Goal: Use online tool/utility: Use online tool/utility

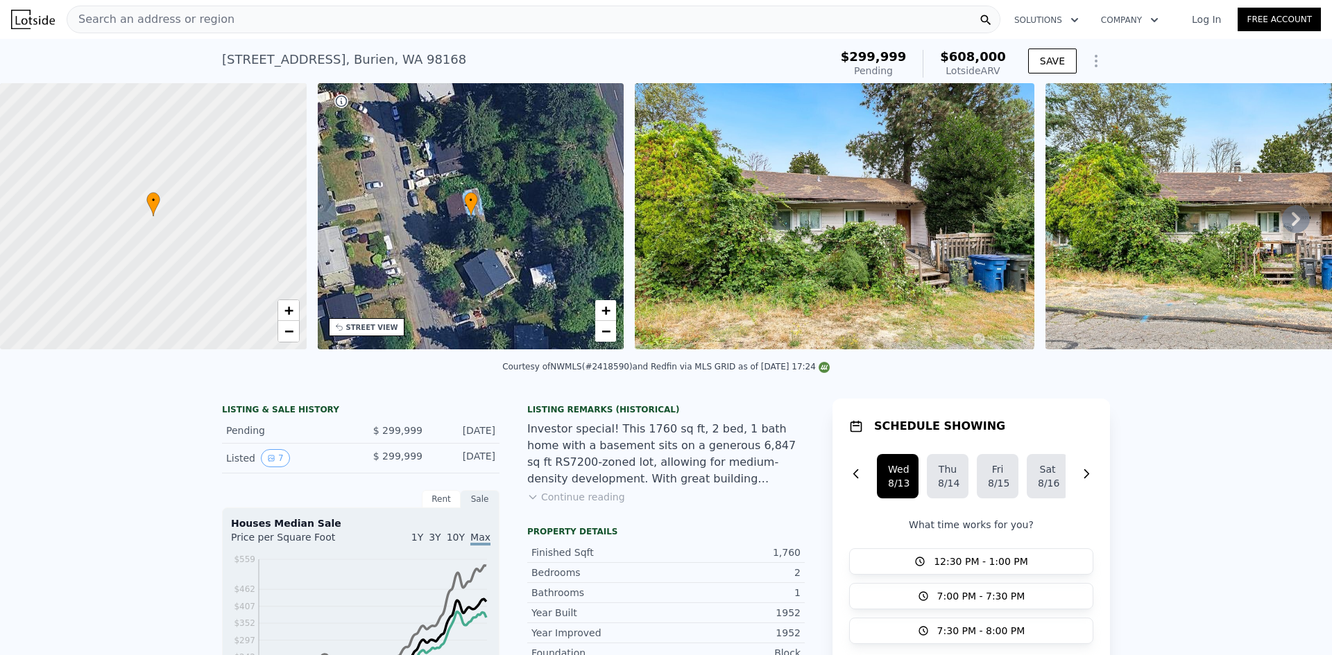
click at [529, 19] on div "Search an address or region" at bounding box center [534, 20] width 934 height 28
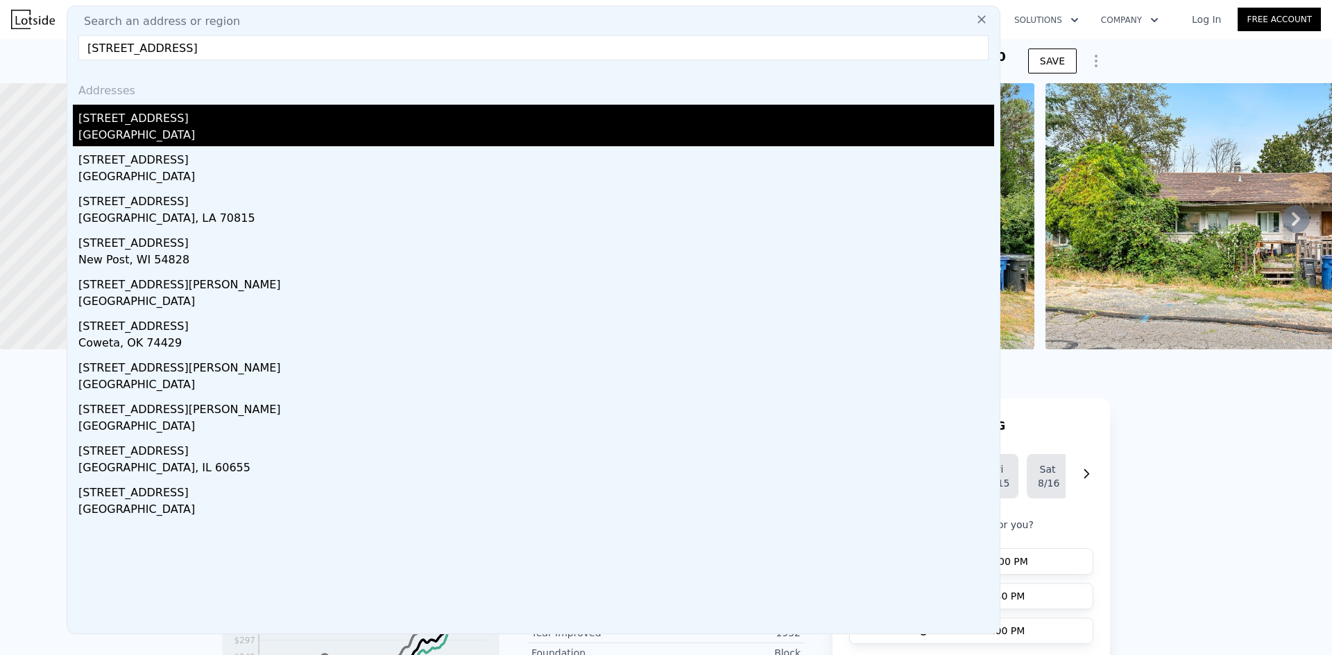
type input "[STREET_ADDRESS]"
click at [230, 131] on div "[GEOGRAPHIC_DATA]" at bounding box center [535, 136] width 915 height 19
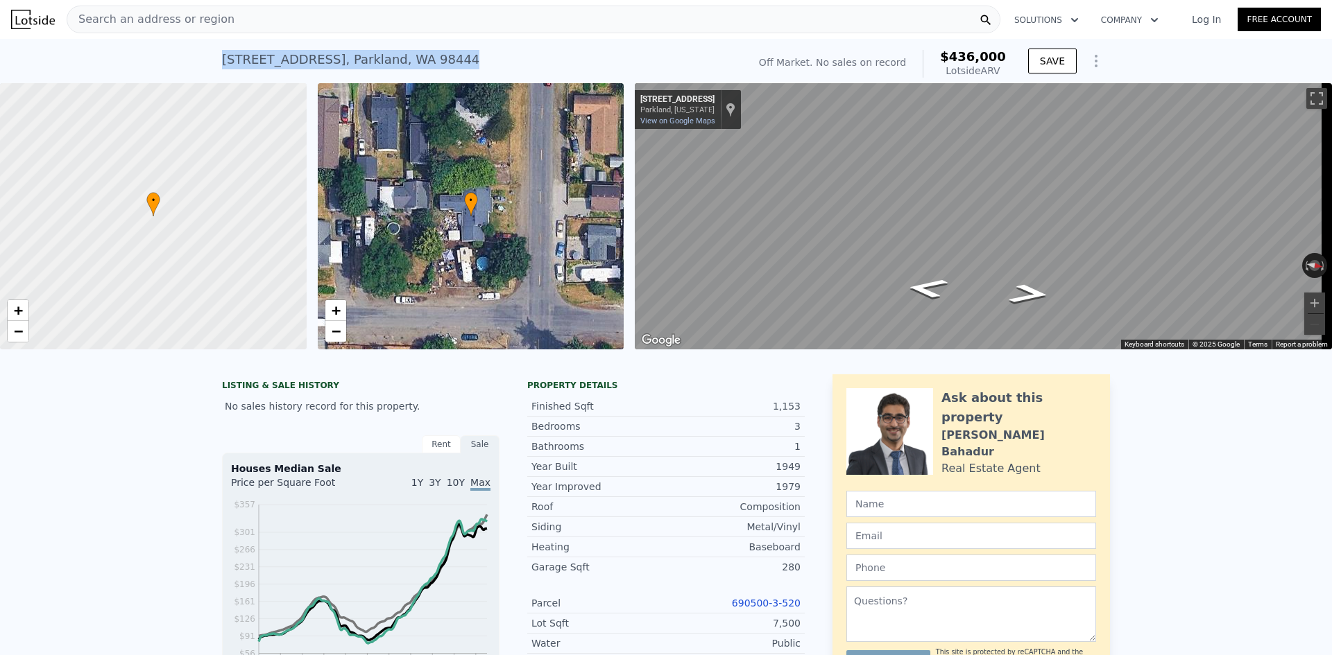
drag, startPoint x: 464, startPoint y: 64, endPoint x: 189, endPoint y: 60, distance: 274.7
click at [189, 60] on div "[STREET_ADDRESS] No sales on record (~ARV $436k ) Off Market. No sales on recor…" at bounding box center [666, 61] width 1332 height 44
copy div "[STREET_ADDRESS]"
click at [657, 67] on div "[STREET_ADDRESS] No sales on record (~ARV $436k )" at bounding box center [482, 63] width 520 height 39
click at [694, 50] on div "[STREET_ADDRESS] No sales on record (~ARV $436k )" at bounding box center [482, 63] width 520 height 39
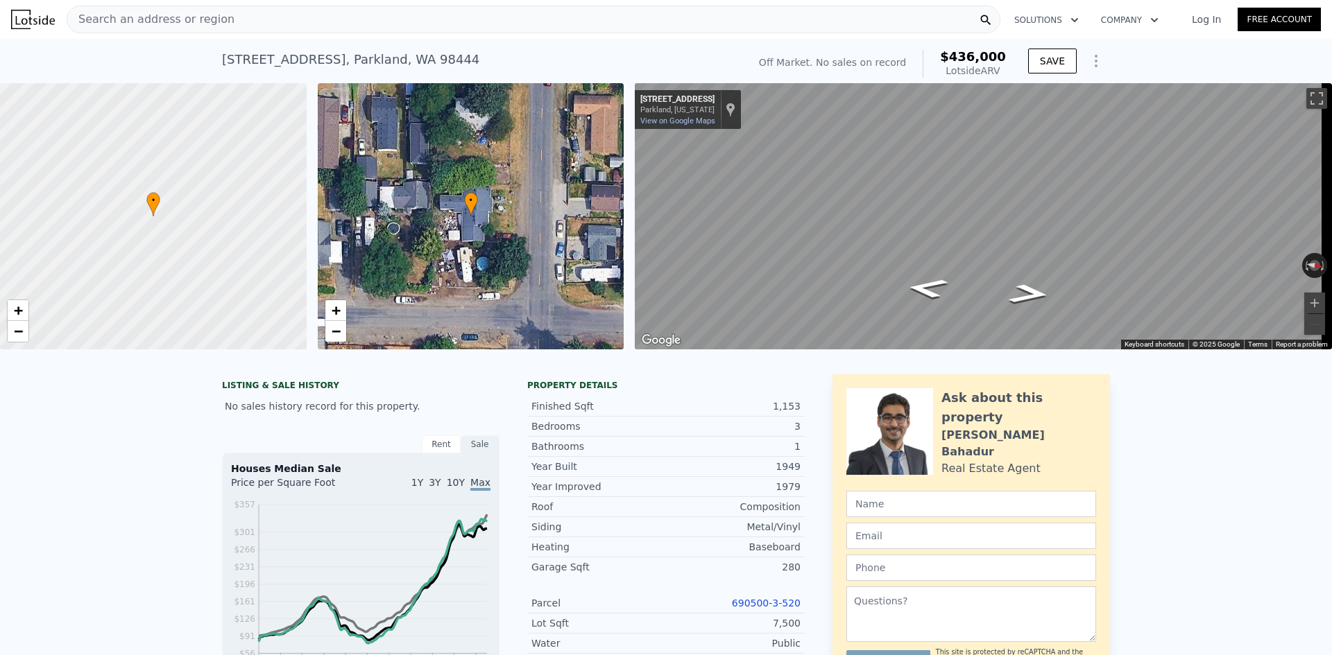
click at [694, 50] on div "[STREET_ADDRESS] No sales on record (~ARV $436k )" at bounding box center [482, 63] width 520 height 39
click at [626, 44] on div "[STREET_ADDRESS] No sales on record (~ARV $436k )" at bounding box center [482, 63] width 520 height 39
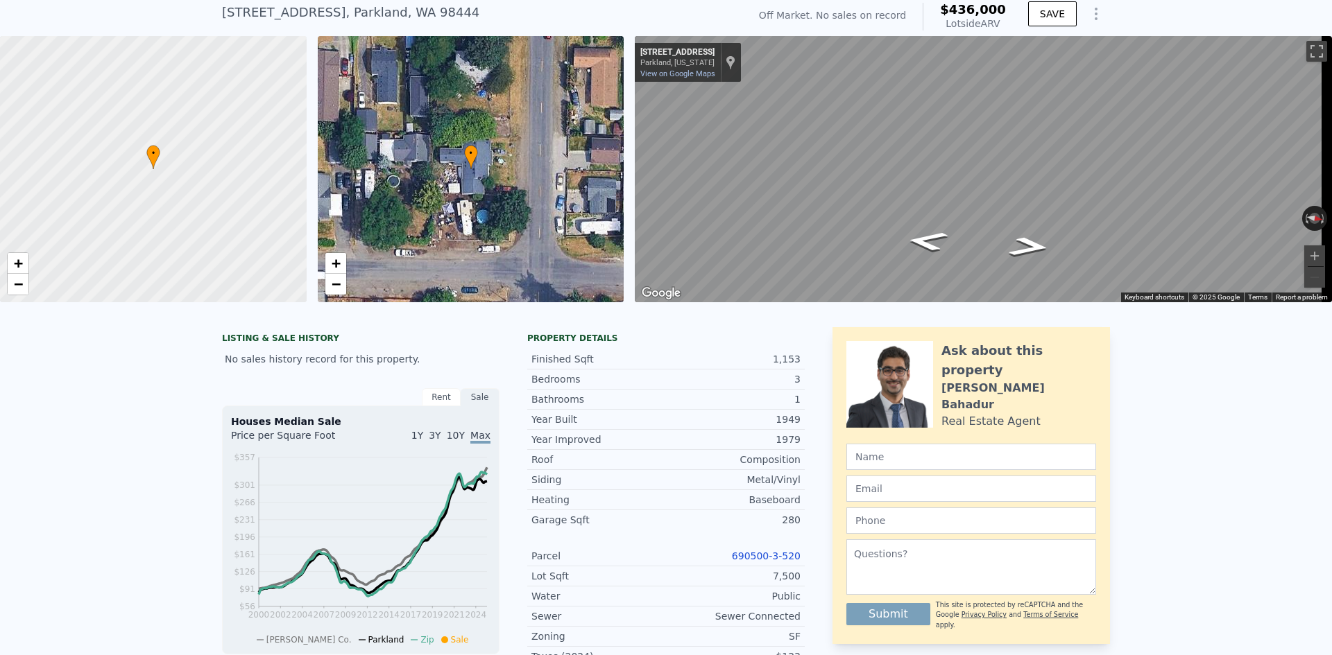
scroll to position [5, 0]
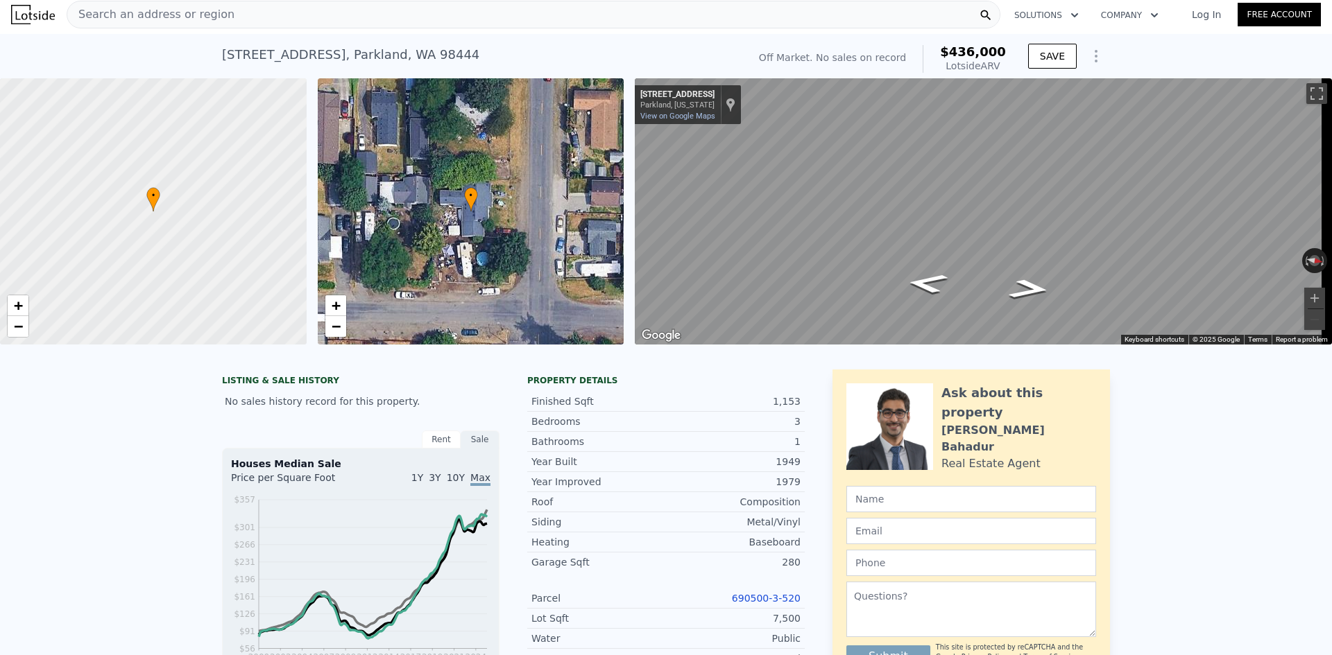
click at [765, 604] on link "690500-3-520" at bounding box center [766, 598] width 69 height 11
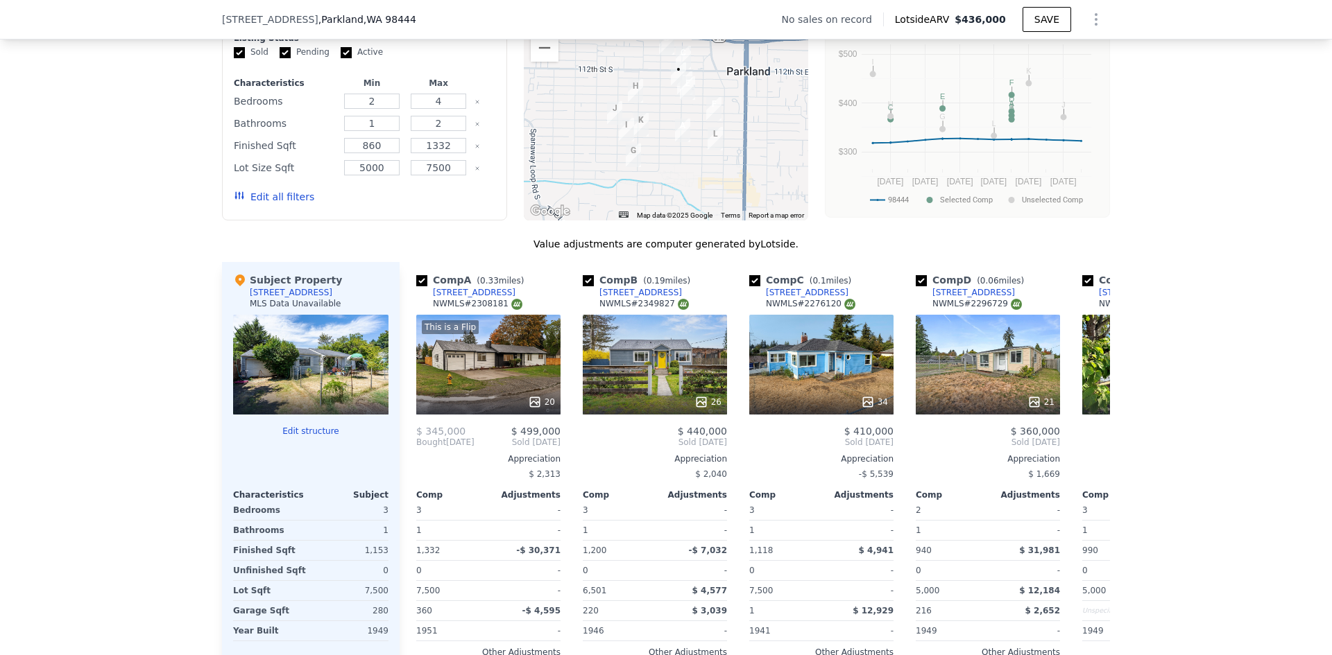
scroll to position [1318, 0]
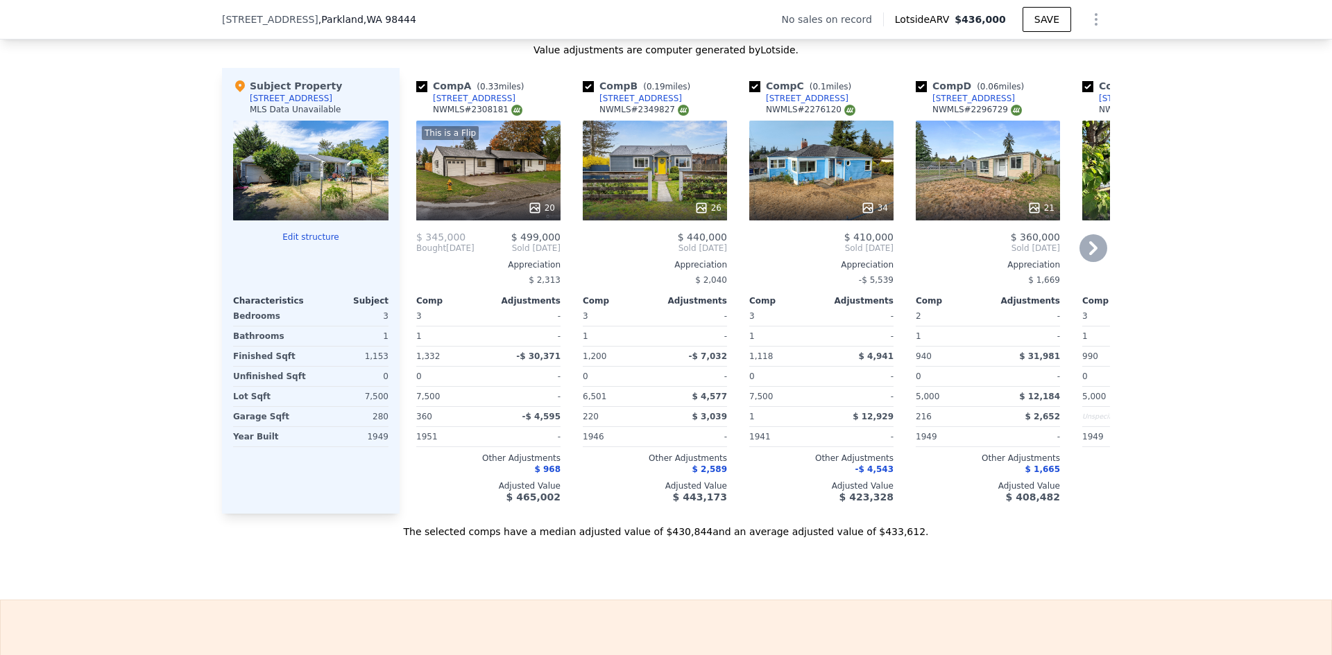
click at [670, 195] on div "26" at bounding box center [655, 171] width 144 height 100
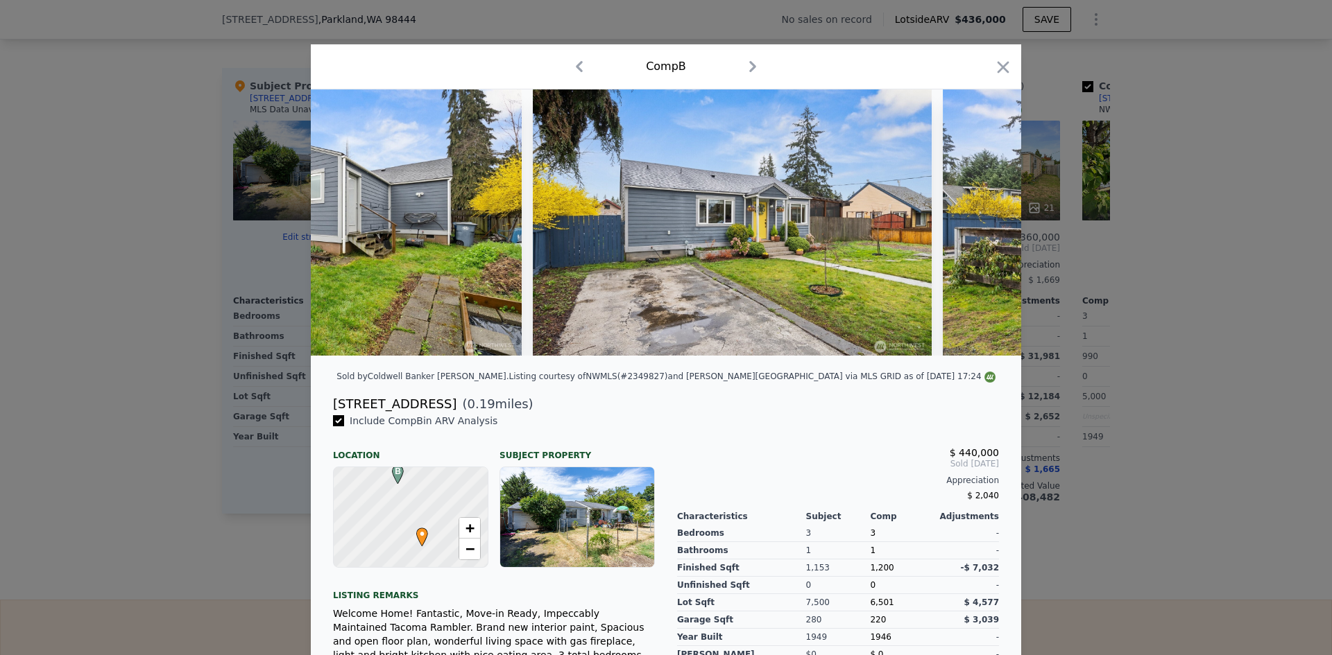
scroll to position [0, 9941]
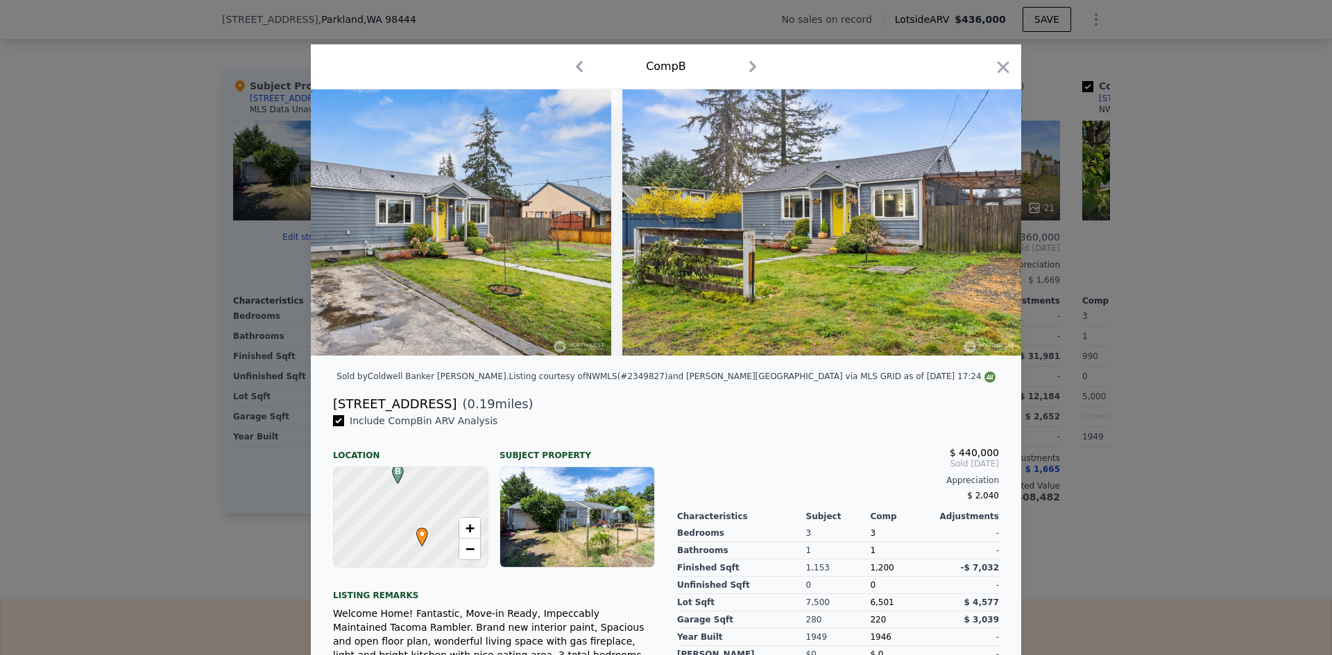
click at [1203, 370] on div at bounding box center [666, 327] width 1332 height 655
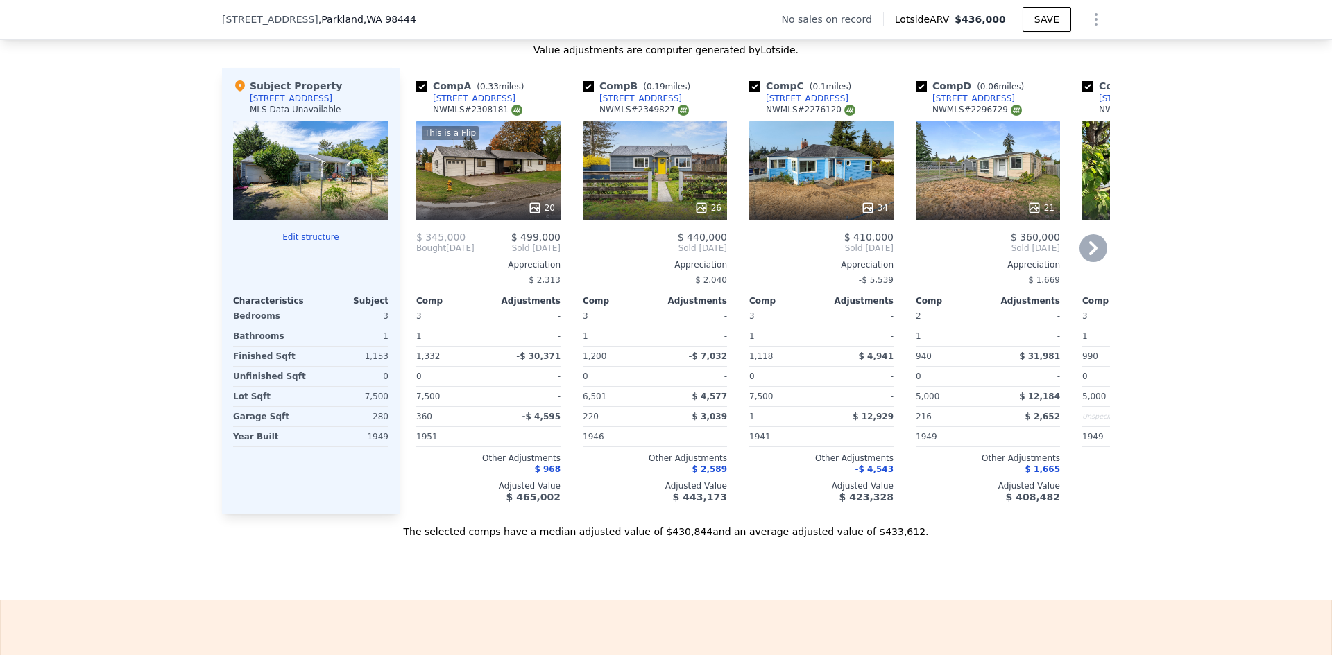
click at [821, 215] on div "34" at bounding box center [821, 208] width 132 height 14
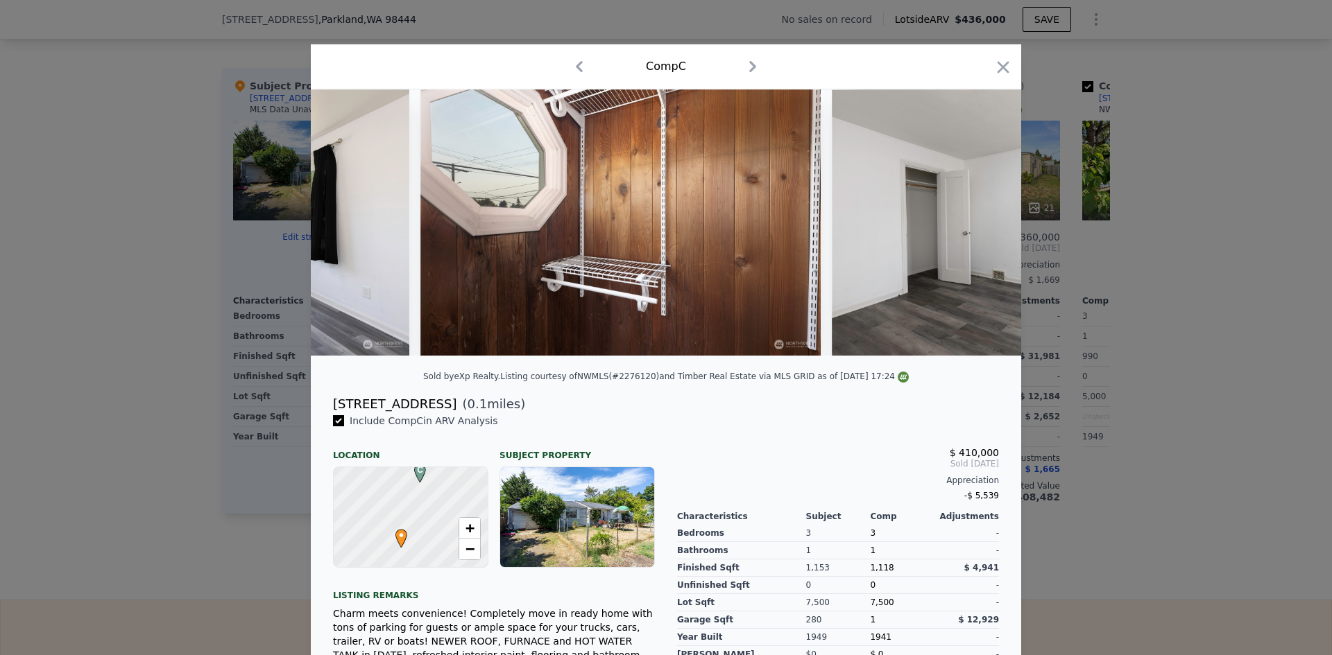
scroll to position [0, 8028]
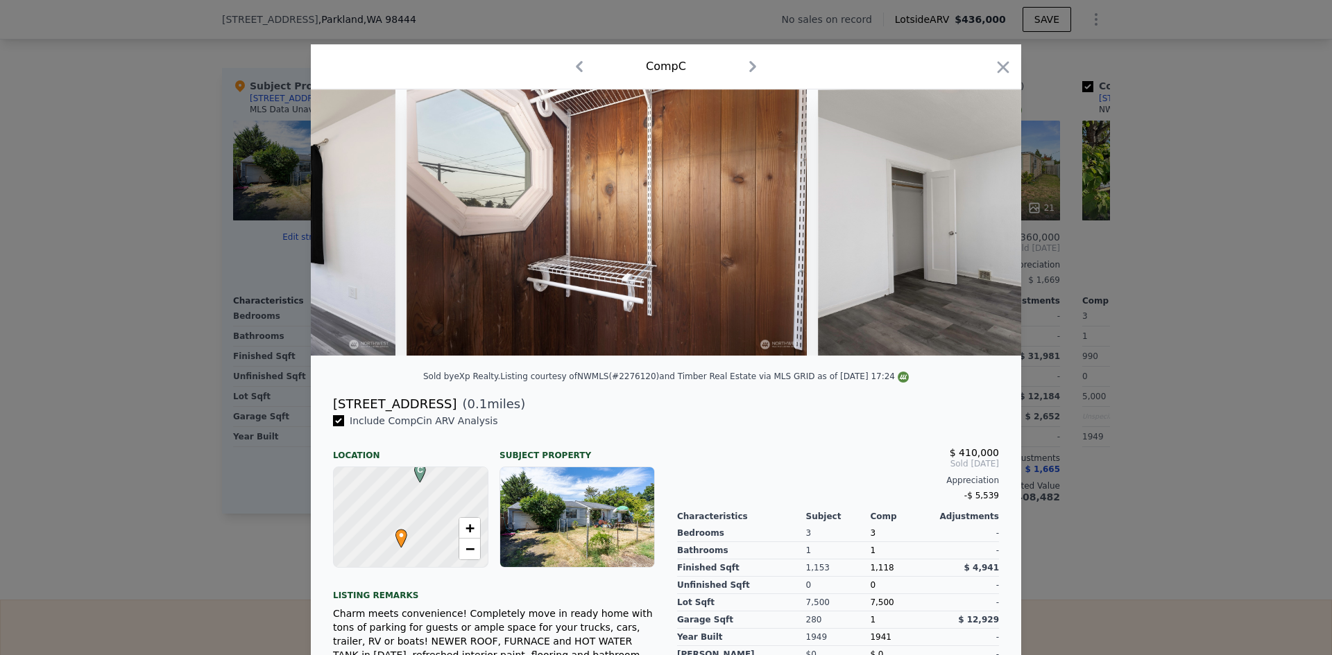
click at [1138, 347] on div at bounding box center [666, 327] width 1332 height 655
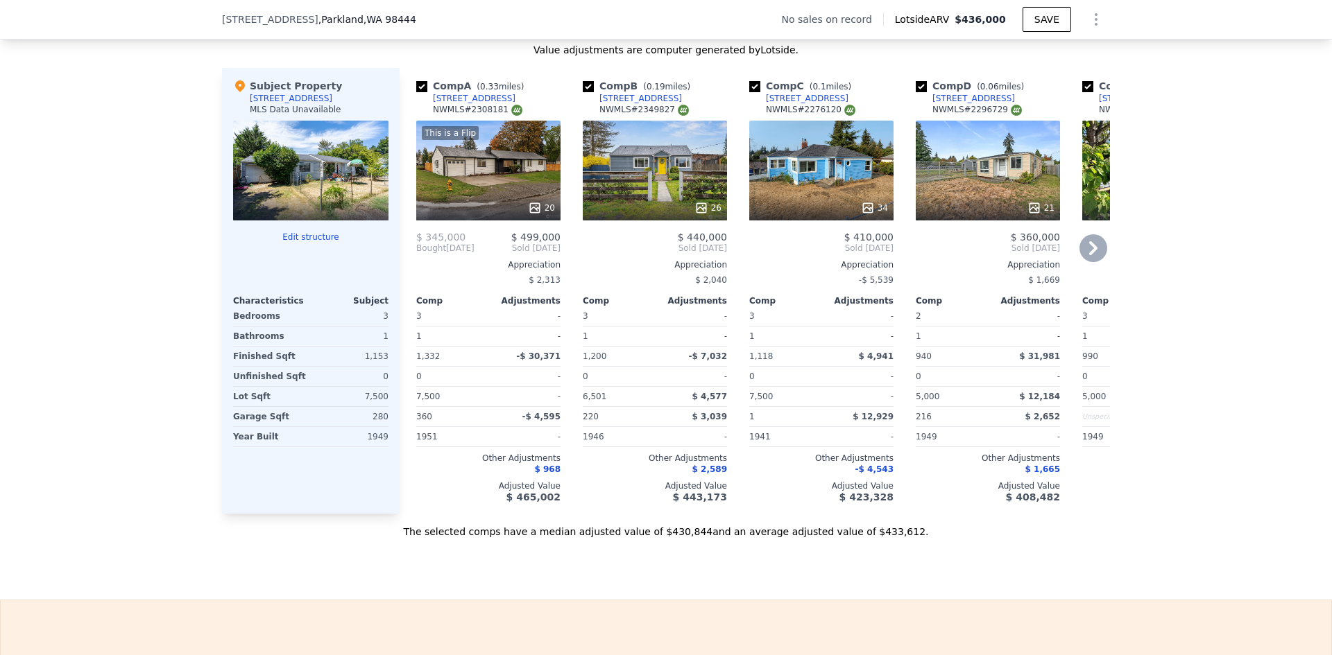
click at [816, 205] on div "34" at bounding box center [821, 171] width 144 height 100
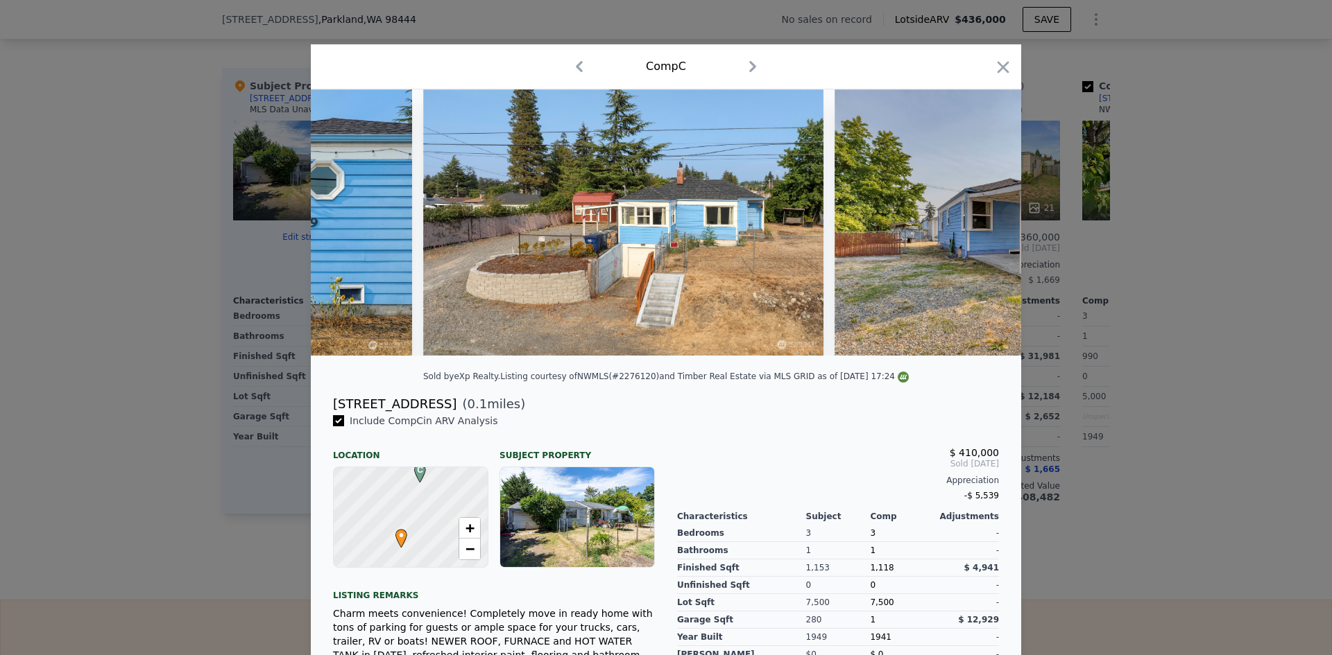
scroll to position [0, 1243]
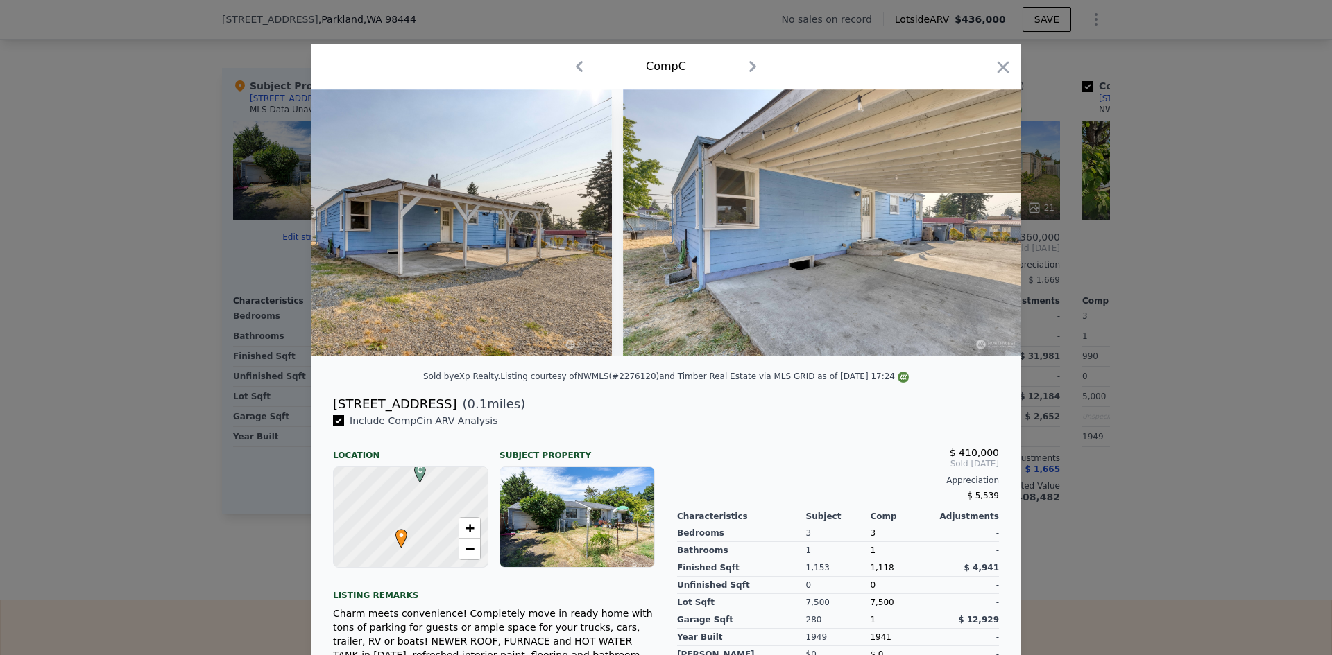
click at [1171, 296] on div at bounding box center [666, 327] width 1332 height 655
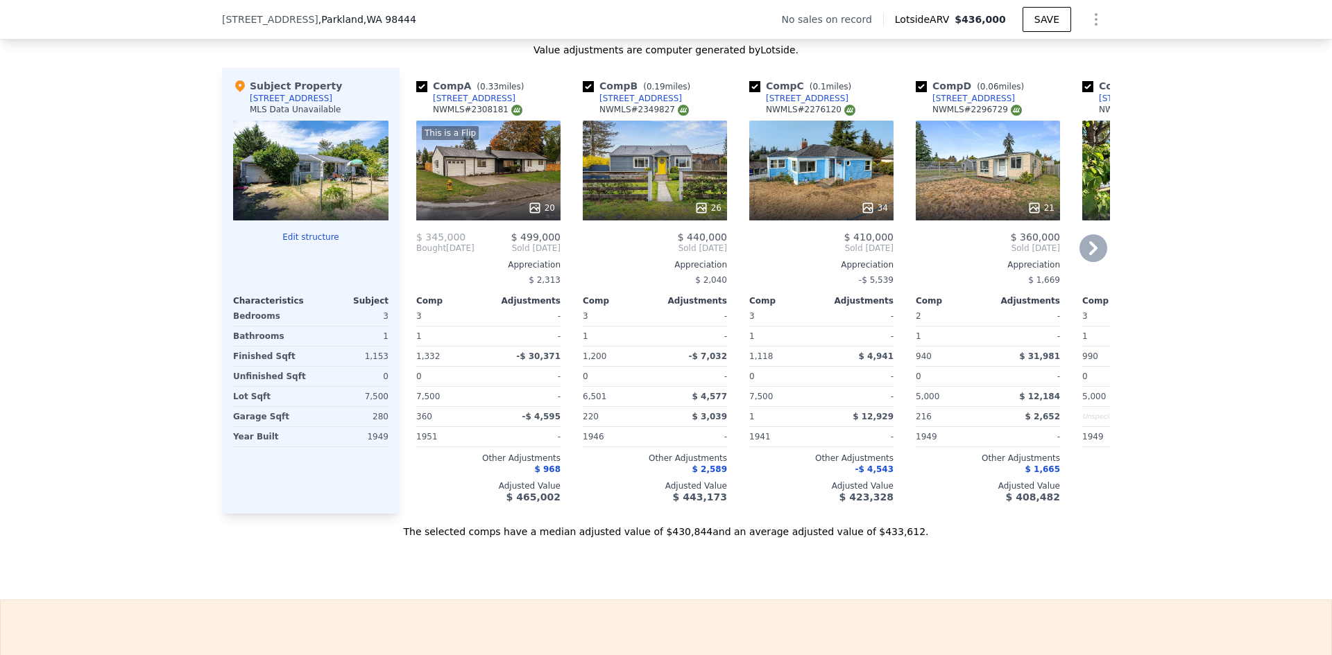
click at [496, 185] on div "This is a Flip 20" at bounding box center [488, 171] width 144 height 100
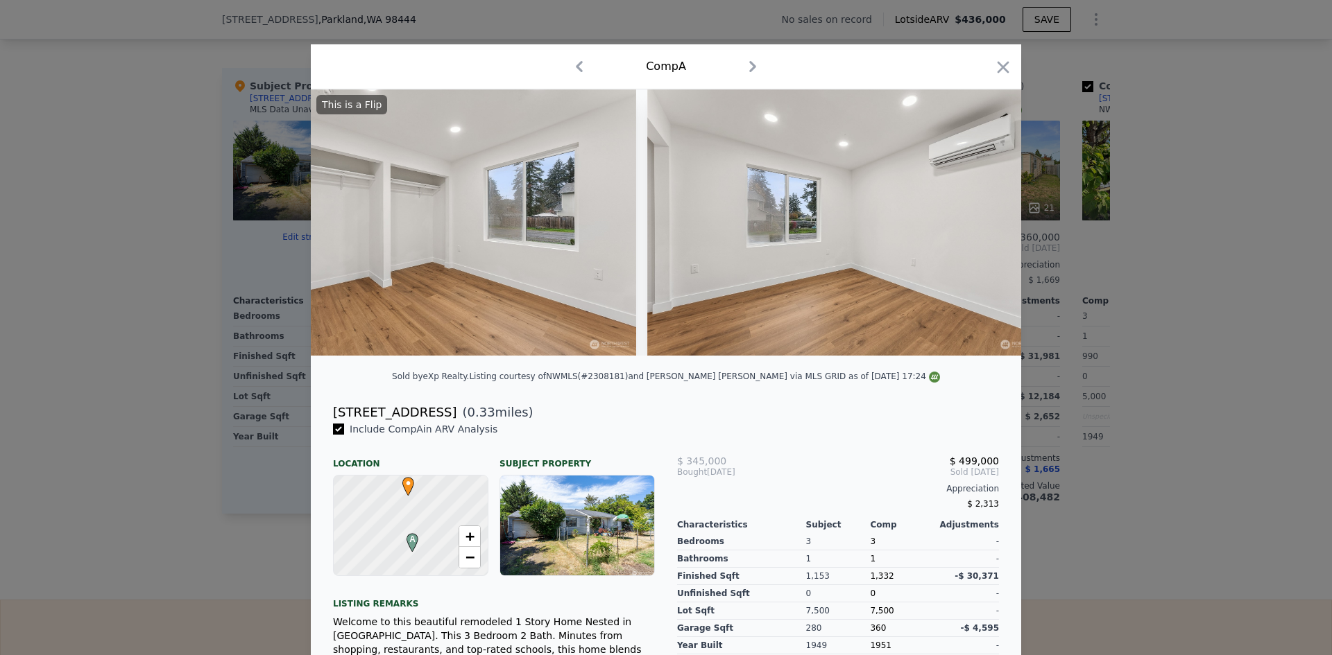
scroll to position [0, 4074]
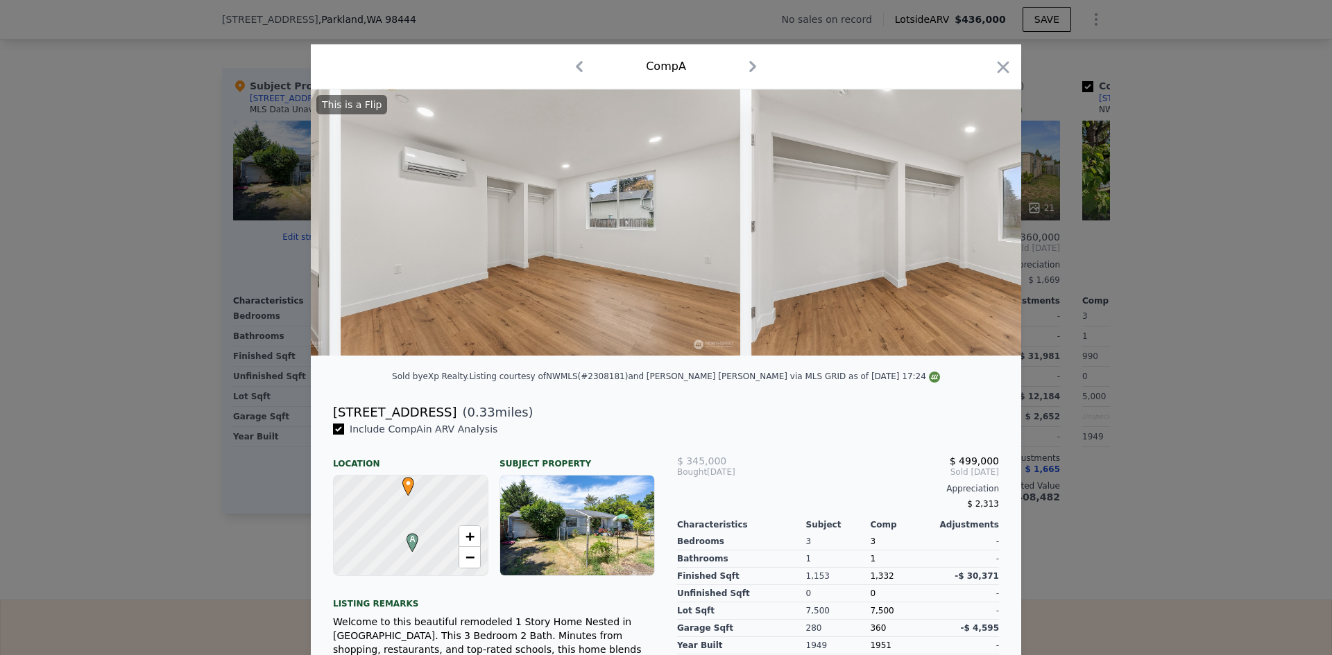
click at [1215, 308] on div at bounding box center [666, 327] width 1332 height 655
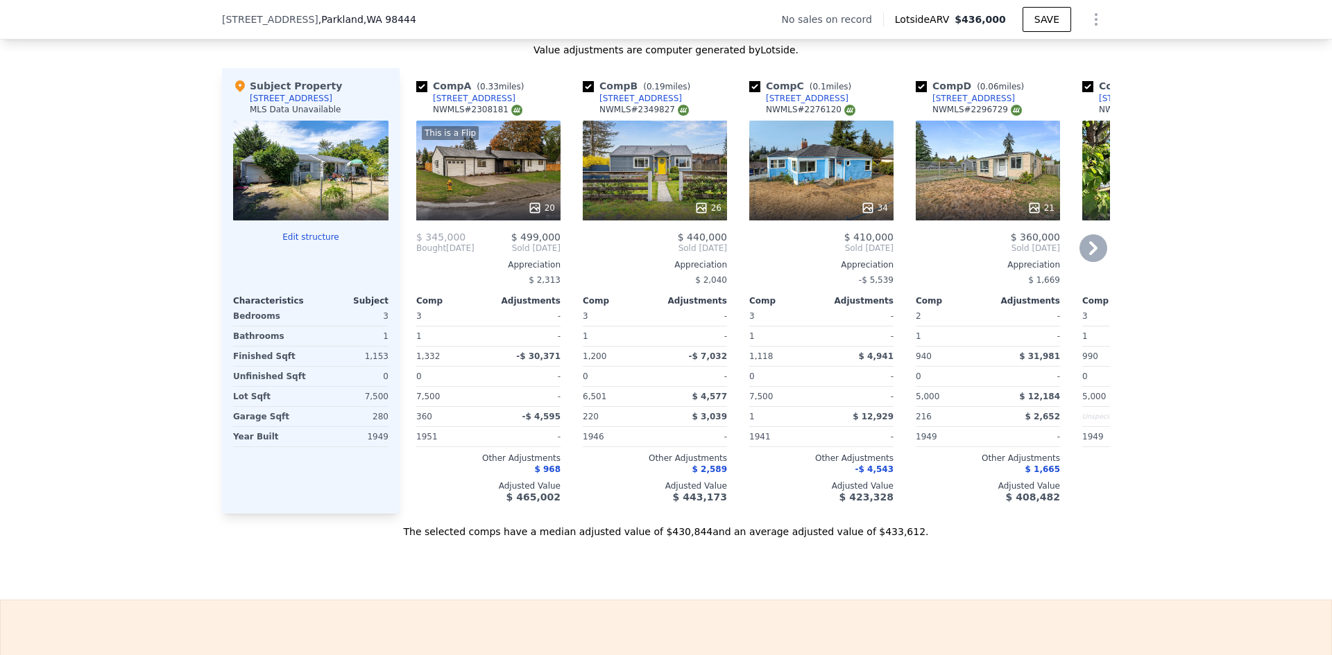
click at [531, 190] on div "This is a Flip 20" at bounding box center [488, 171] width 144 height 100
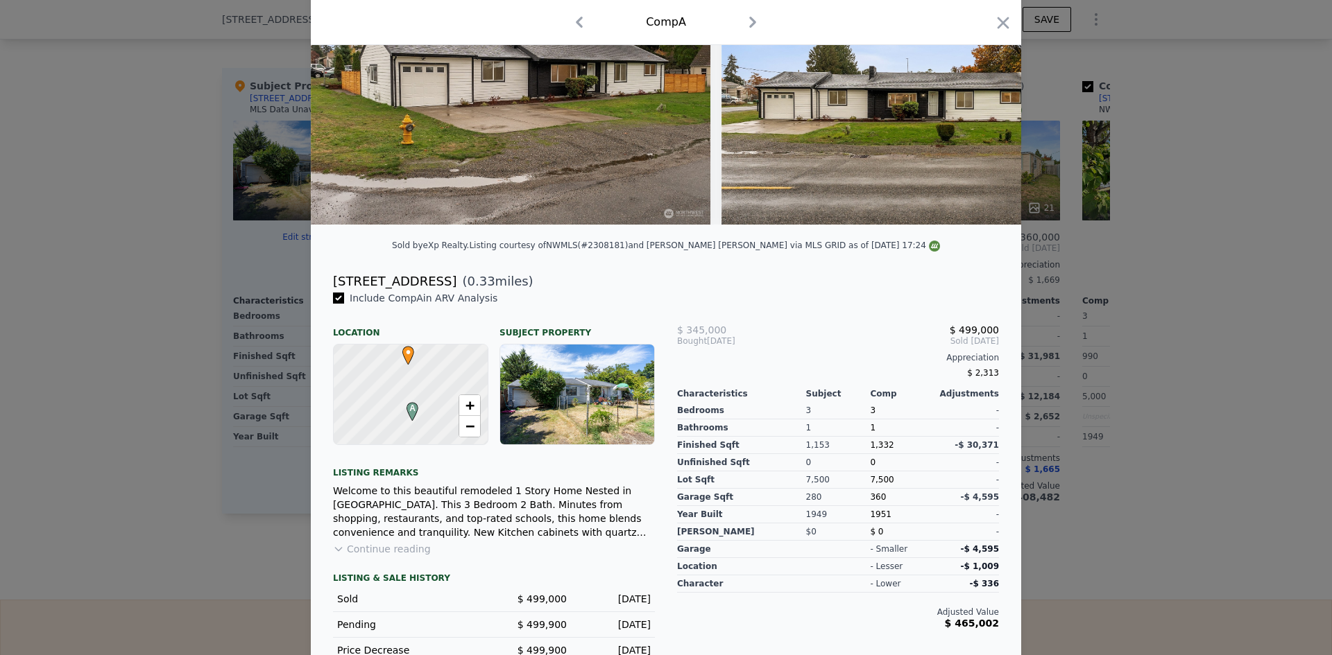
scroll to position [25, 0]
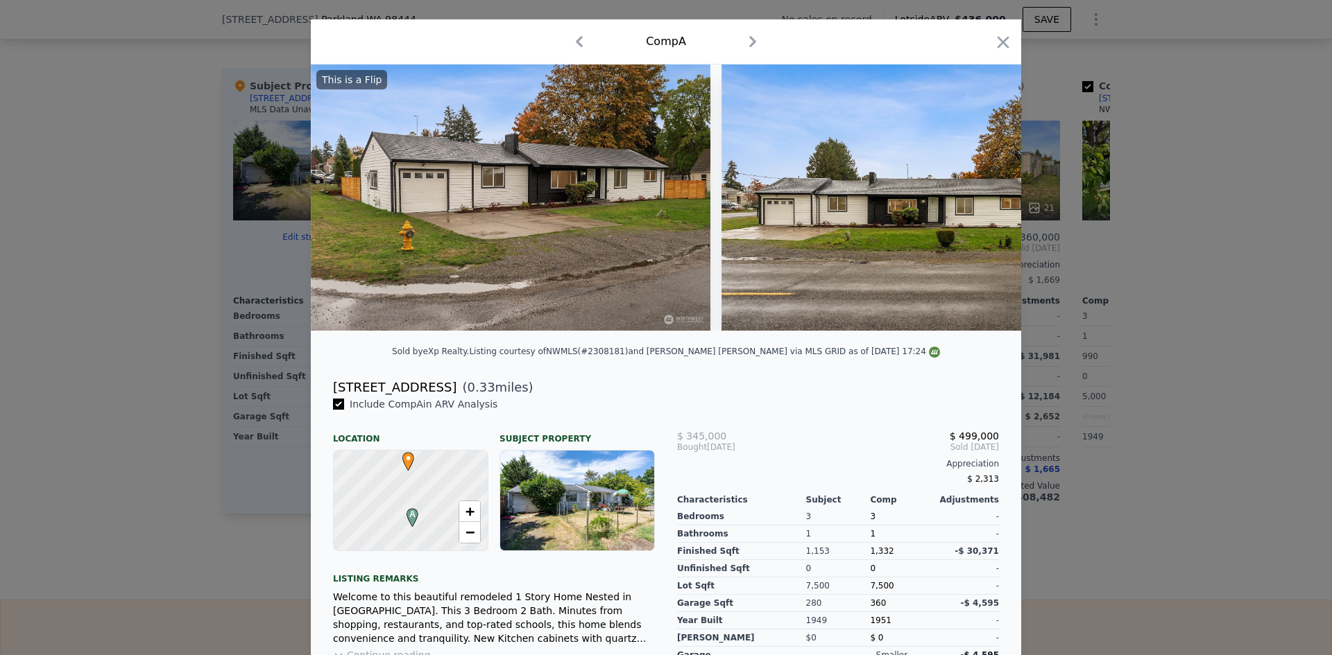
click at [1210, 336] on div at bounding box center [666, 327] width 1332 height 655
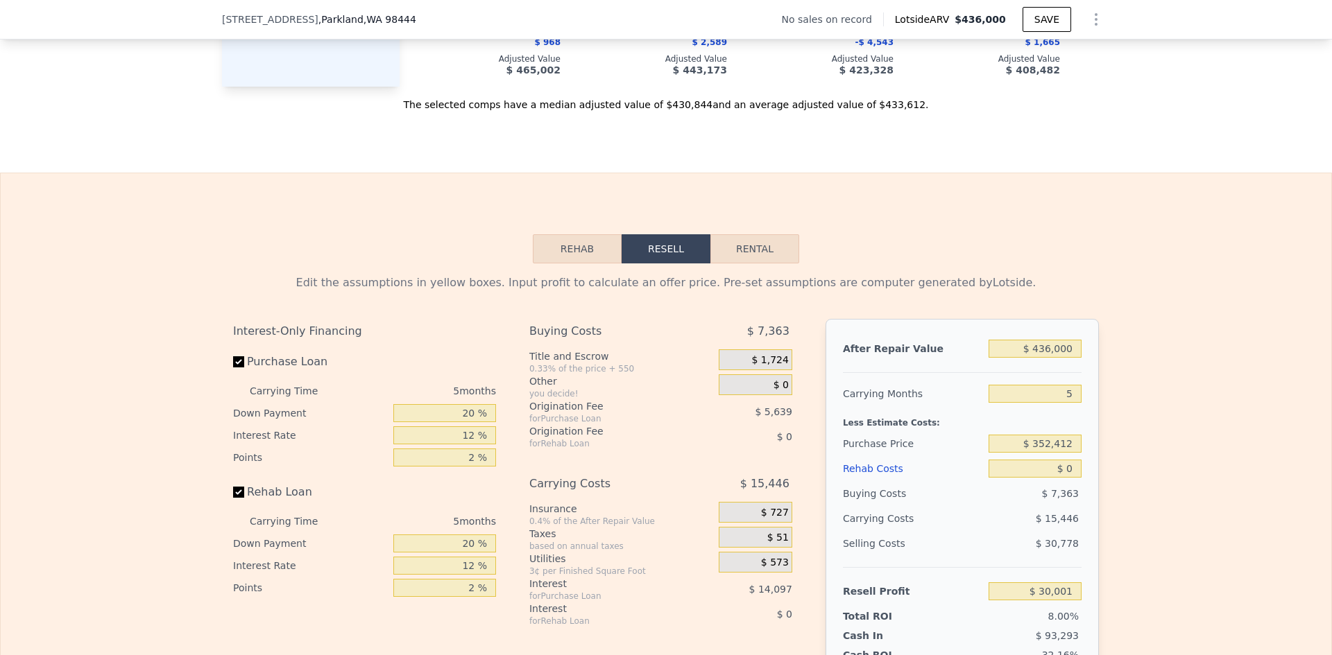
scroll to position [1873, 0]
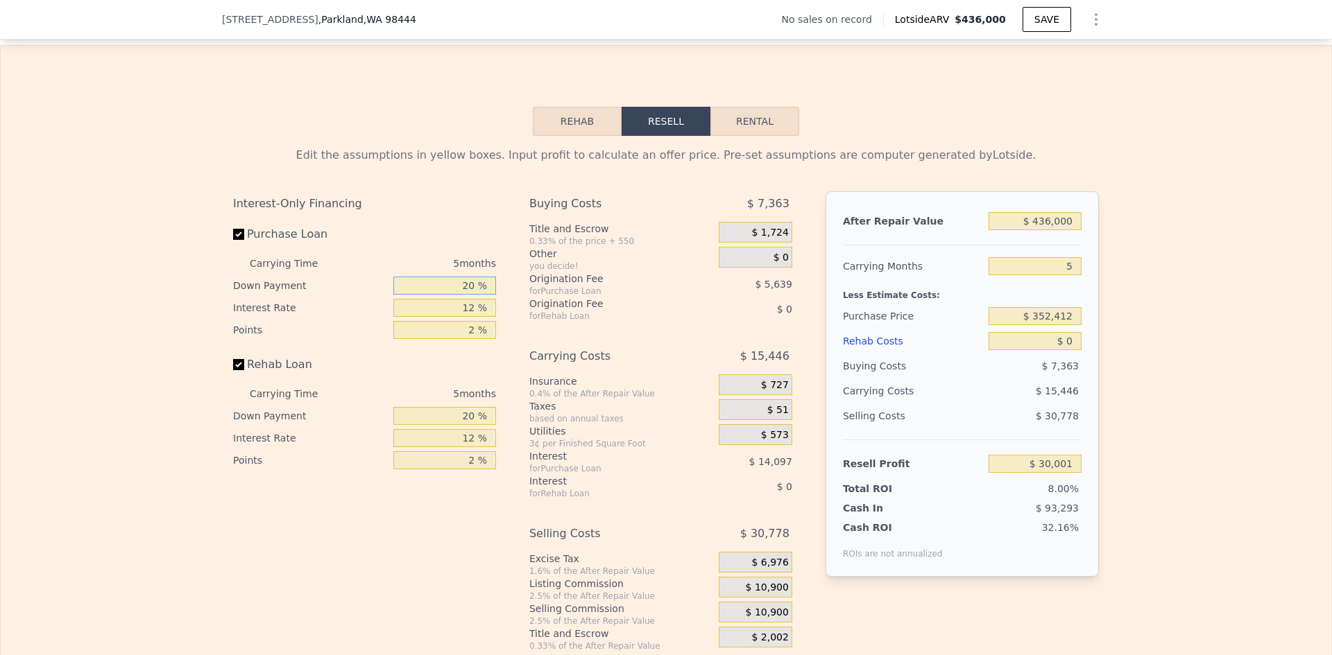
click at [463, 295] on input "20 %" at bounding box center [444, 286] width 103 height 18
click at [470, 295] on input "20 %" at bounding box center [444, 286] width 103 height 18
type input "2 %"
type input "$ 25,558"
type input "10 %"
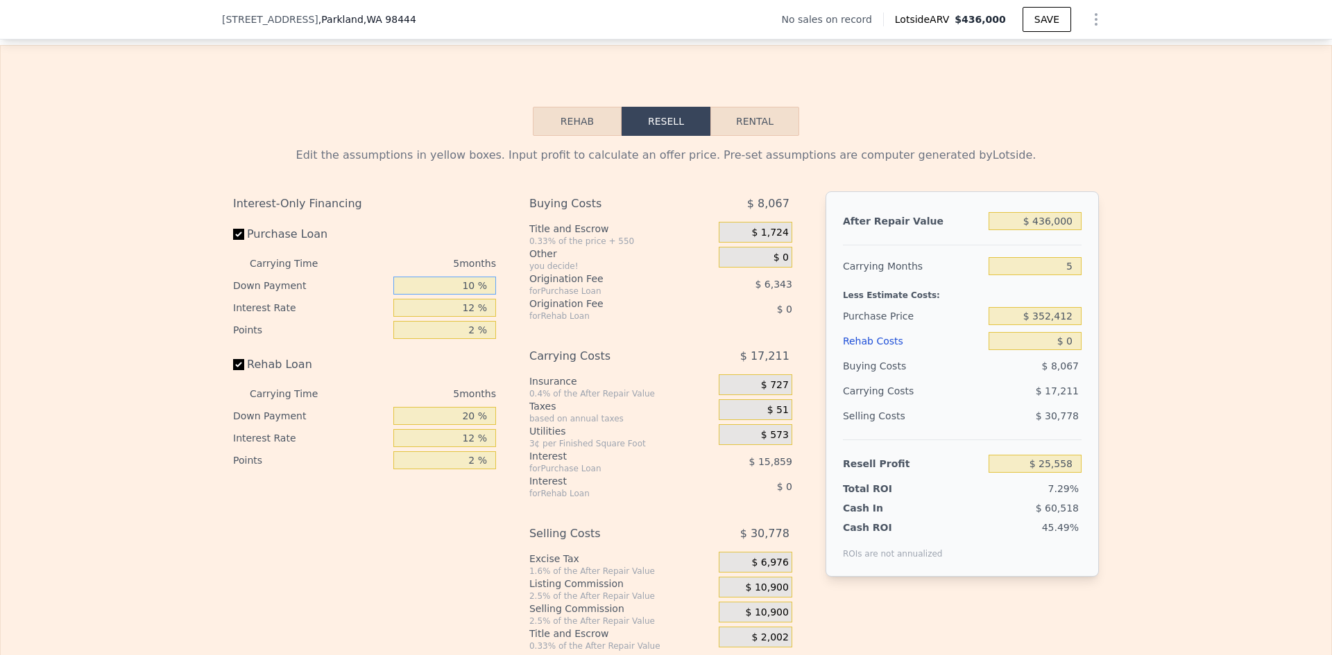
type input "$ 27,532"
type input "10 %"
type input "$ 30,177"
type input "1 %"
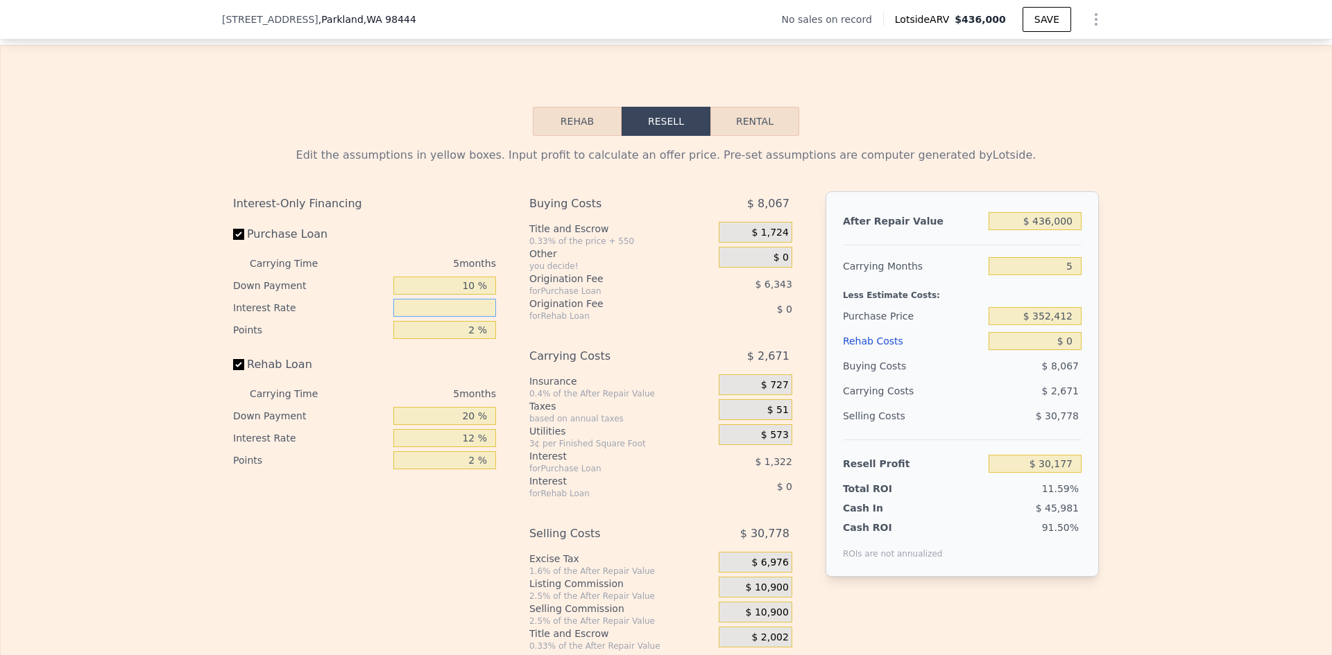
type input "$ 42,072"
type input "9 %"
type input "$ 31,497"
type input "9.5 %"
type input "$ 30,837"
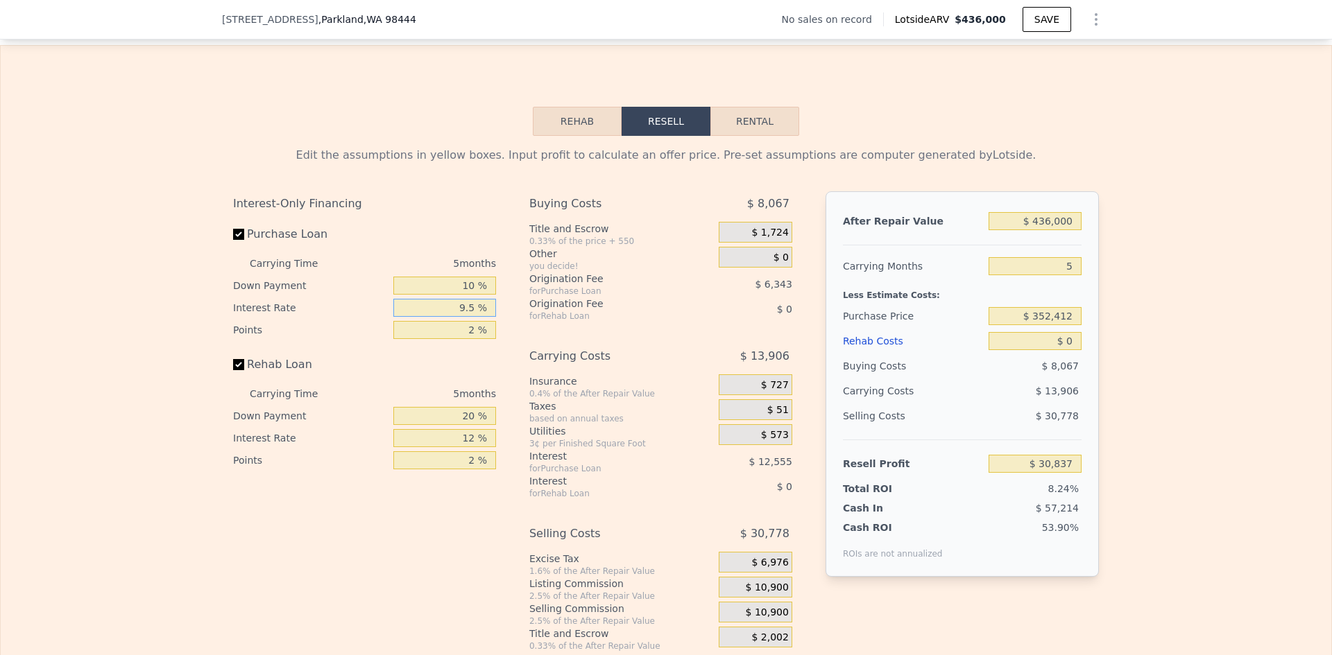
type input "9.5 %"
type input "1 %"
type input "$ 34,008"
type input "1 %"
click at [470, 425] on input "20 %" at bounding box center [444, 416] width 103 height 18
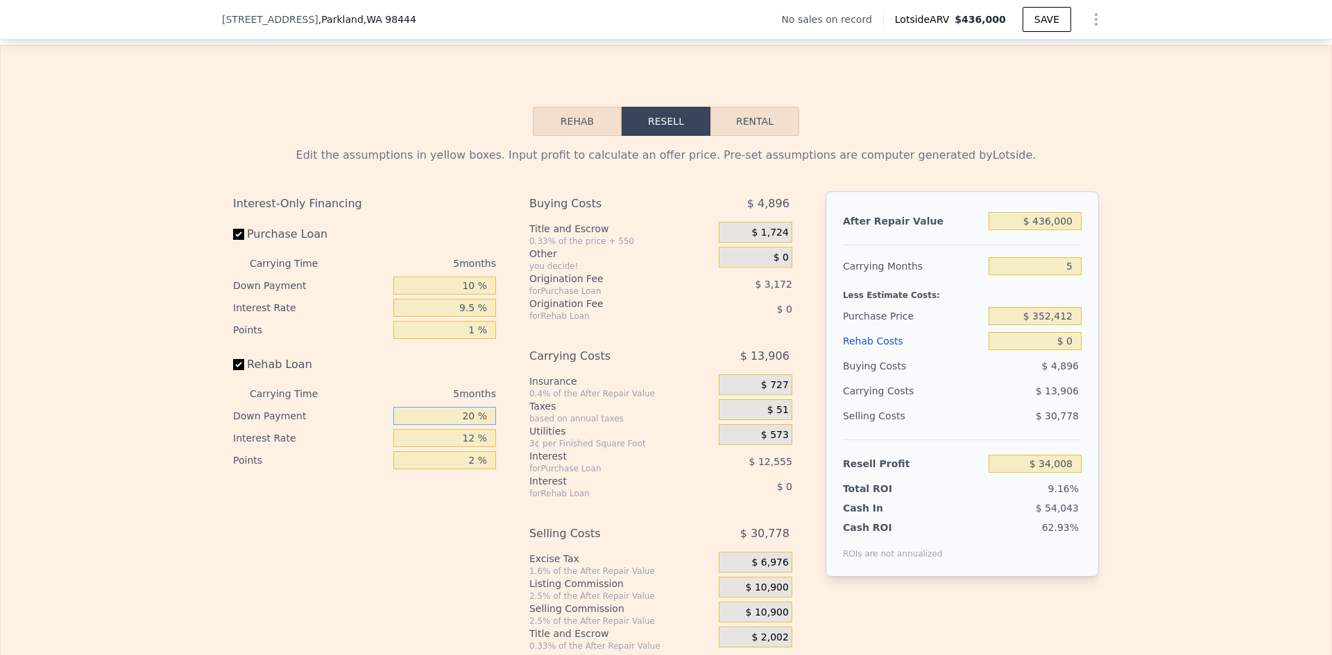
type input "2 %"
type input "10 %"
type input "9.5 %"
type input "1 %"
click at [1108, 187] on div "Edit the assumptions in yellow boxes. Input profit to calculate an offer price.…" at bounding box center [666, 394] width 1330 height 516
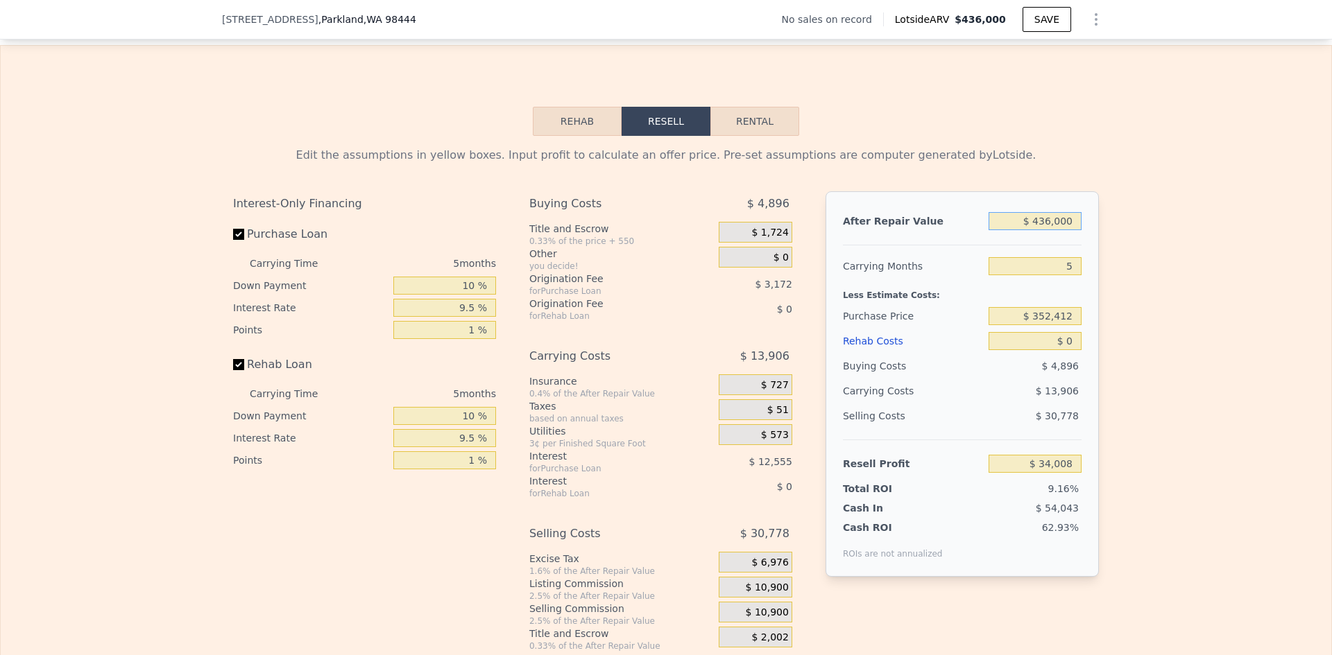
click at [1063, 230] on input "$ 436,000" at bounding box center [1034, 221] width 93 height 18
type input "$ 4"
type input "-$ 371,033"
type input "$ 45"
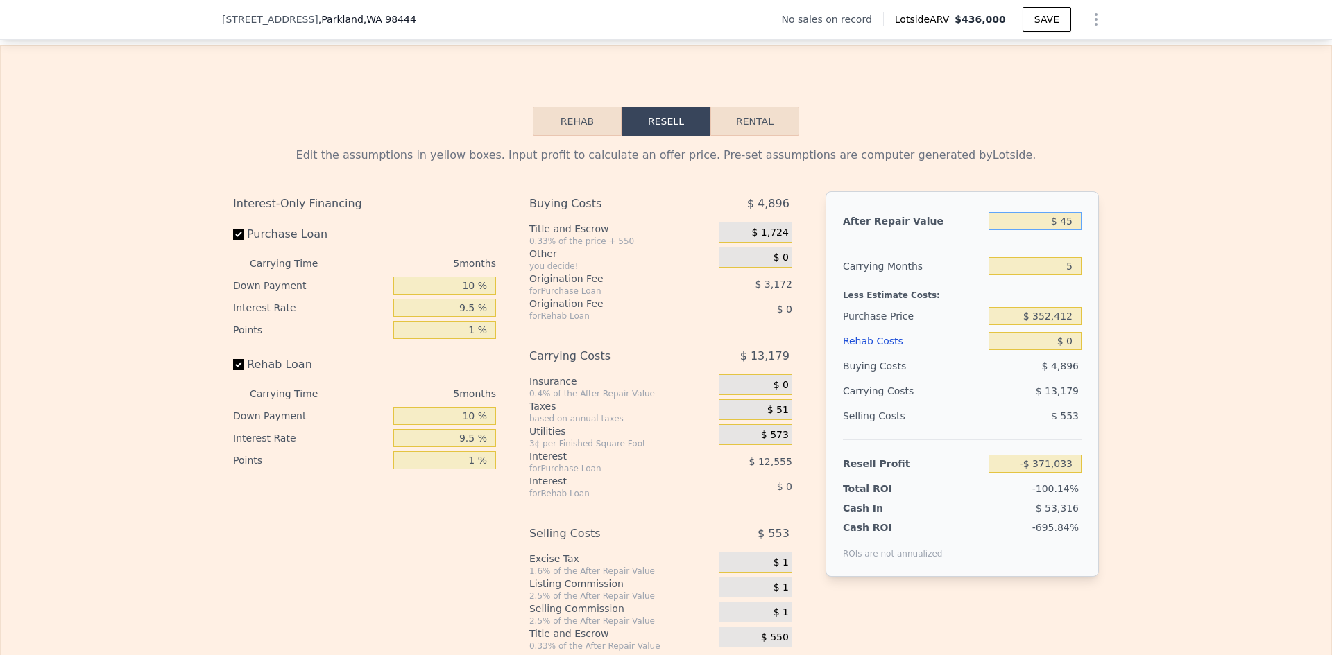
type input "-$ 370,995"
type input "$ 450"
type input "-$ 370,618"
type input "$ 450,000"
type input "$ 47,014"
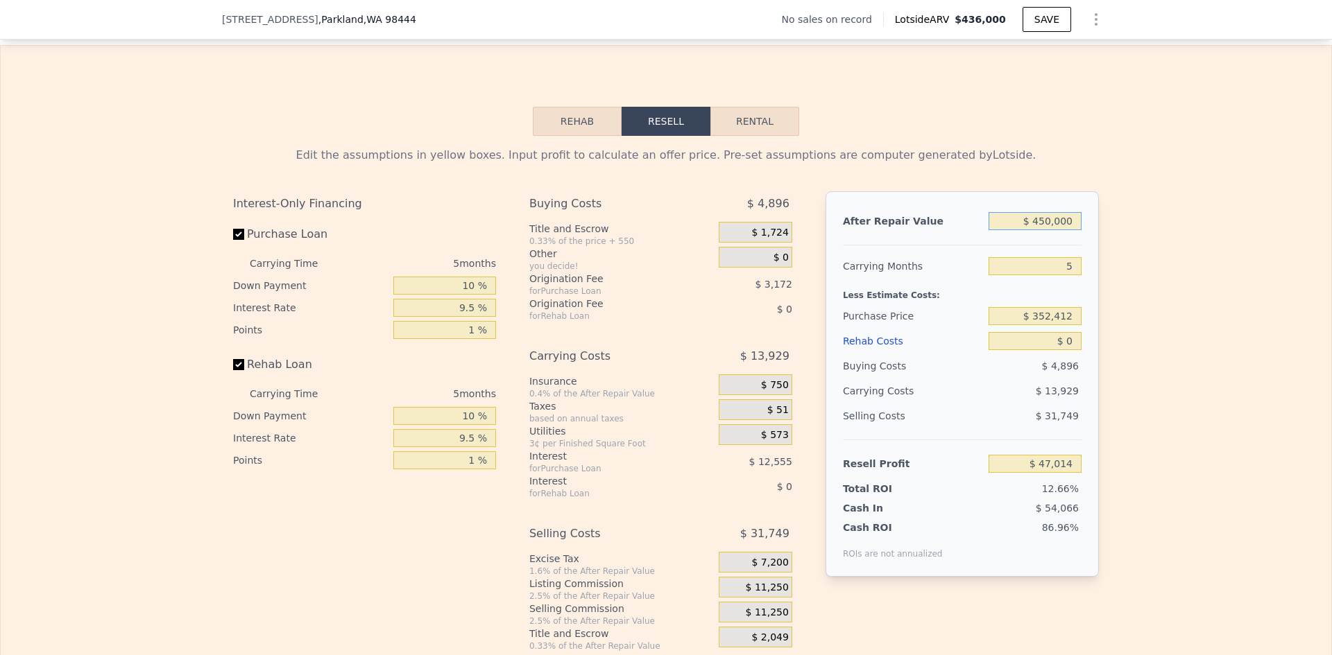
type input "$ 450,000"
click at [1107, 281] on div "Edit the assumptions in yellow boxes. Input profit to calculate an offer price.…" at bounding box center [666, 394] width 1330 height 516
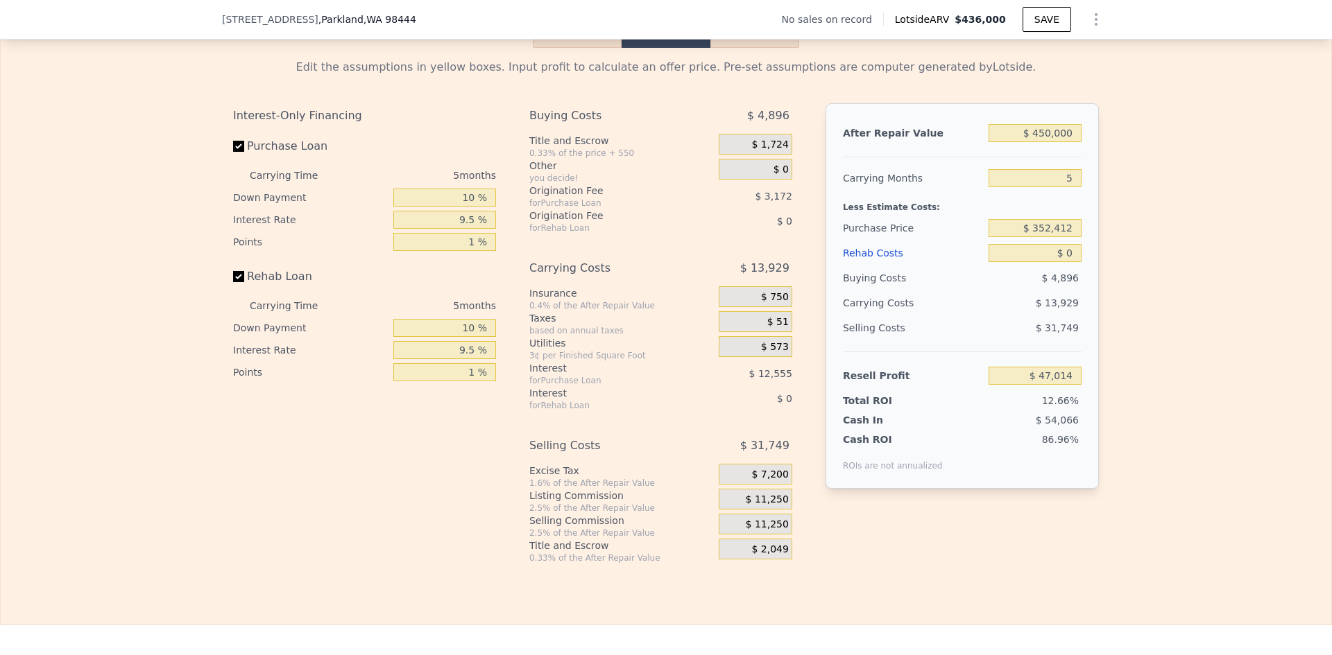
scroll to position [2081, 0]
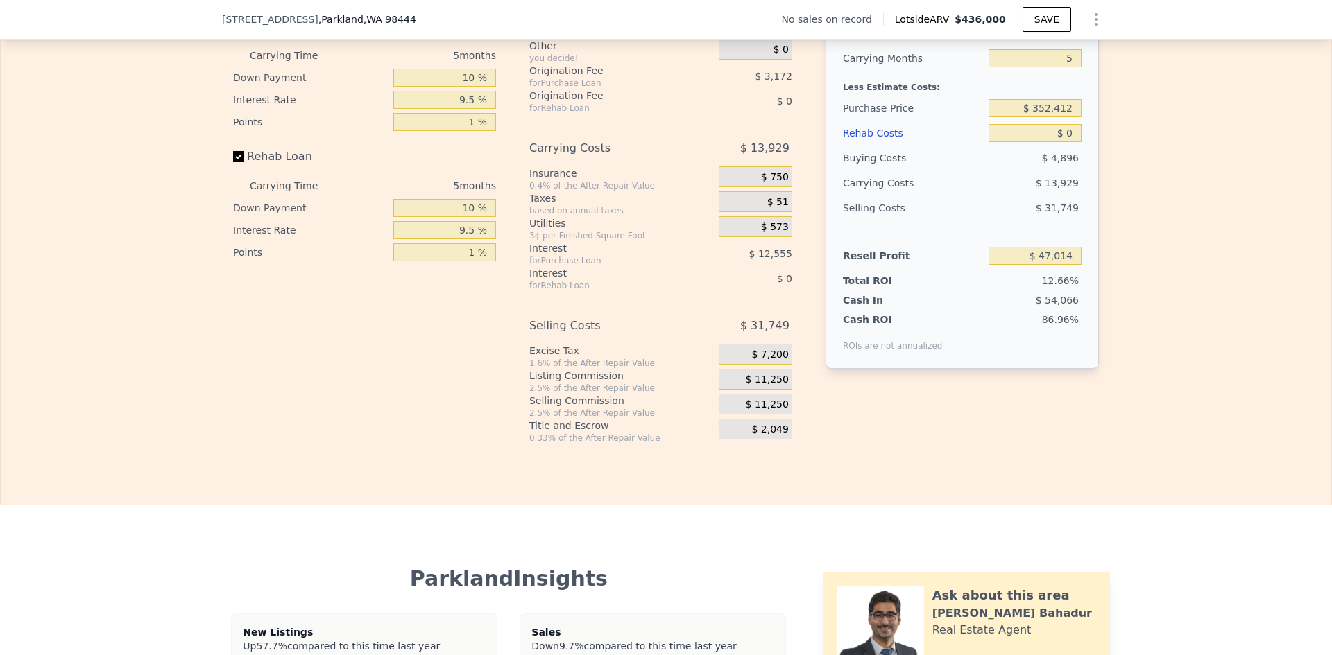
click at [769, 386] on span "$ 11,250" at bounding box center [767, 380] width 43 height 12
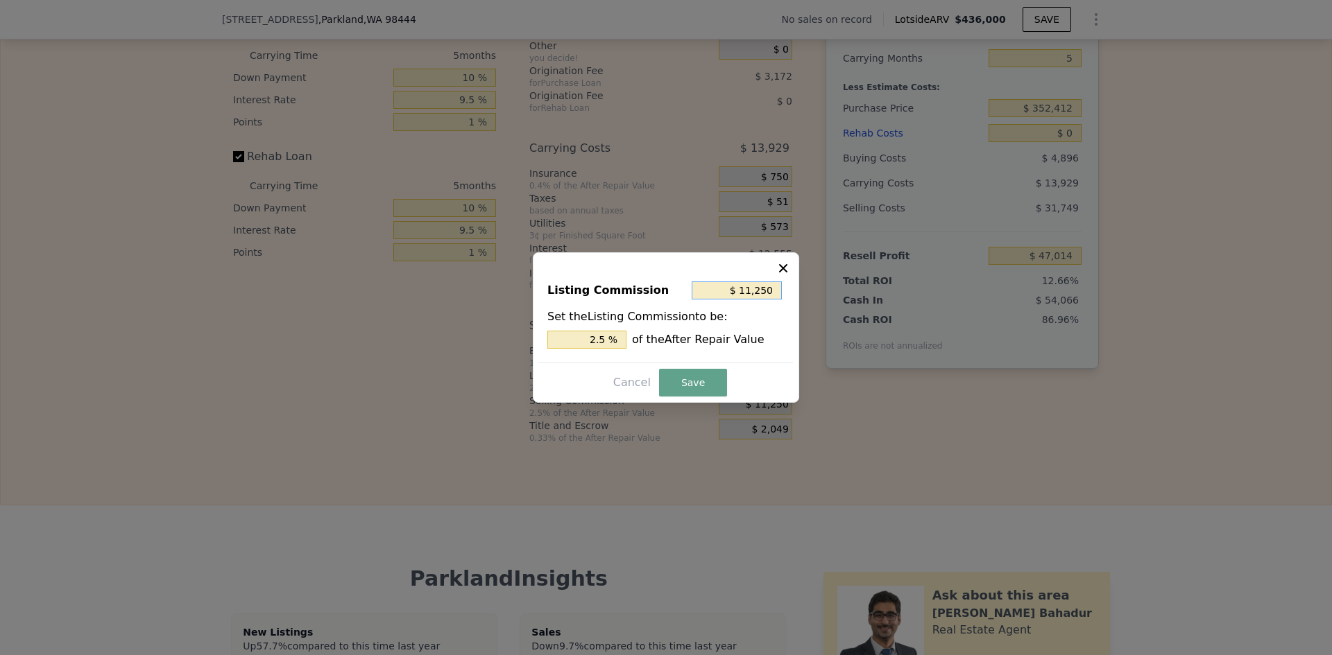
click at [762, 291] on input "$ 11,250" at bounding box center [736, 291] width 90 height 18
type input "$ 5"
type input "0.001 %"
type input "$ 50"
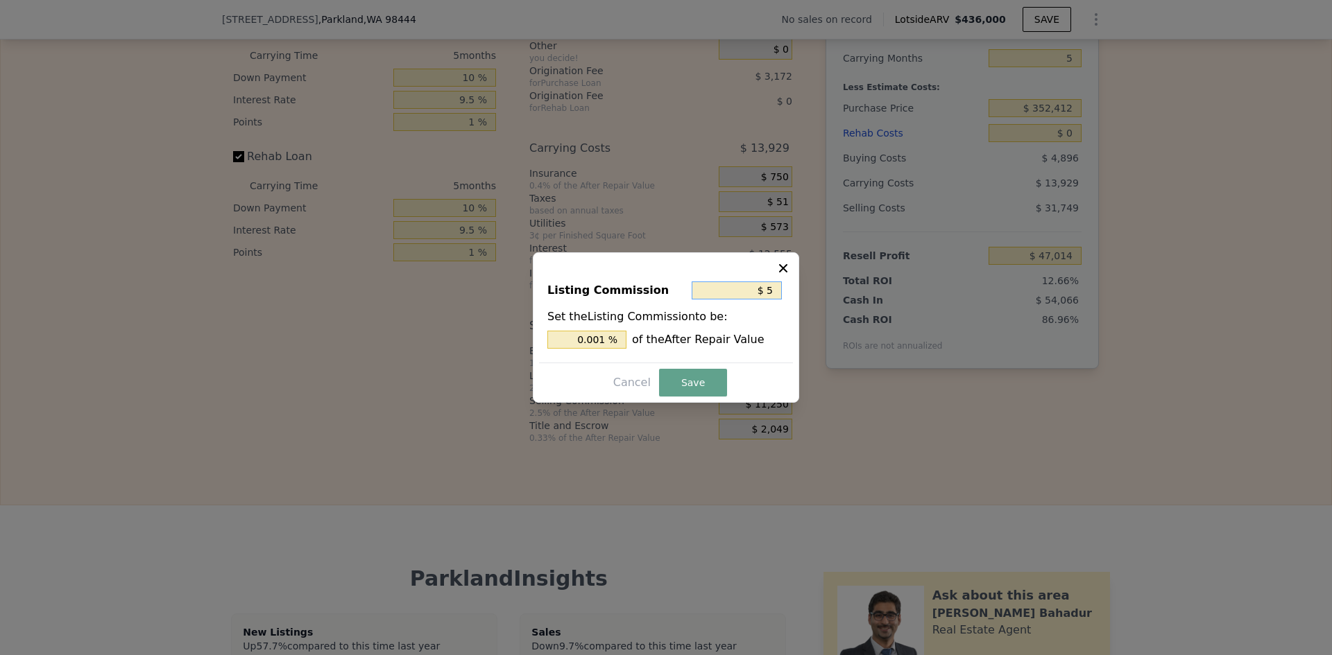
type input "0.011 %"
type input "$ 500"
type input "0.111 %"
type input "$ 500"
click at [685, 388] on button "Save" at bounding box center [693, 383] width 68 height 28
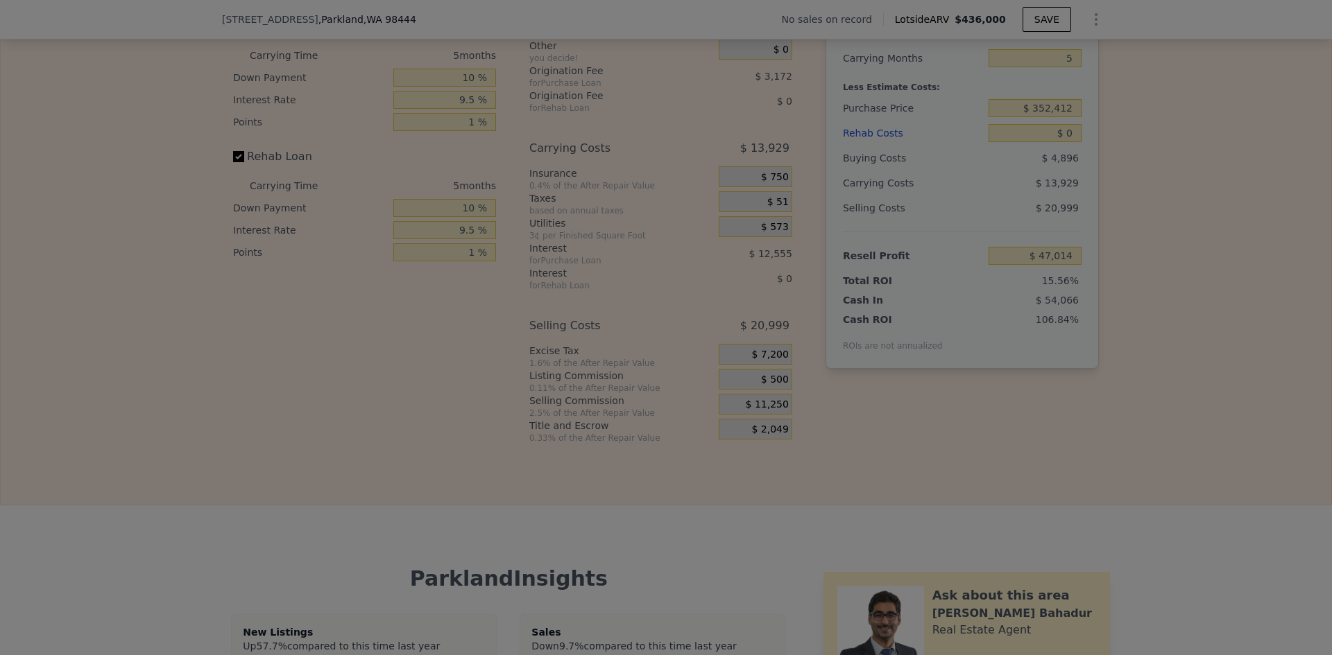
type input "$ 57,764"
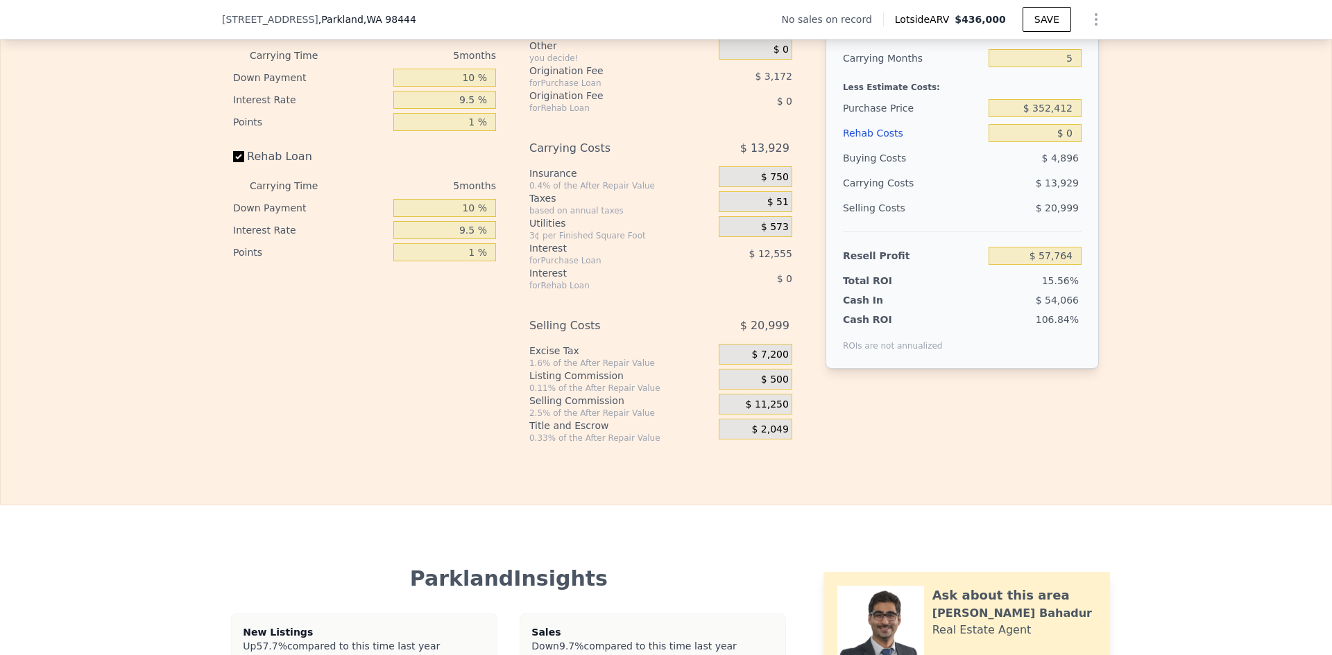
click at [1167, 267] on div "Edit the assumptions in yellow boxes. Input profit to calculate an offer price.…" at bounding box center [666, 186] width 1330 height 516
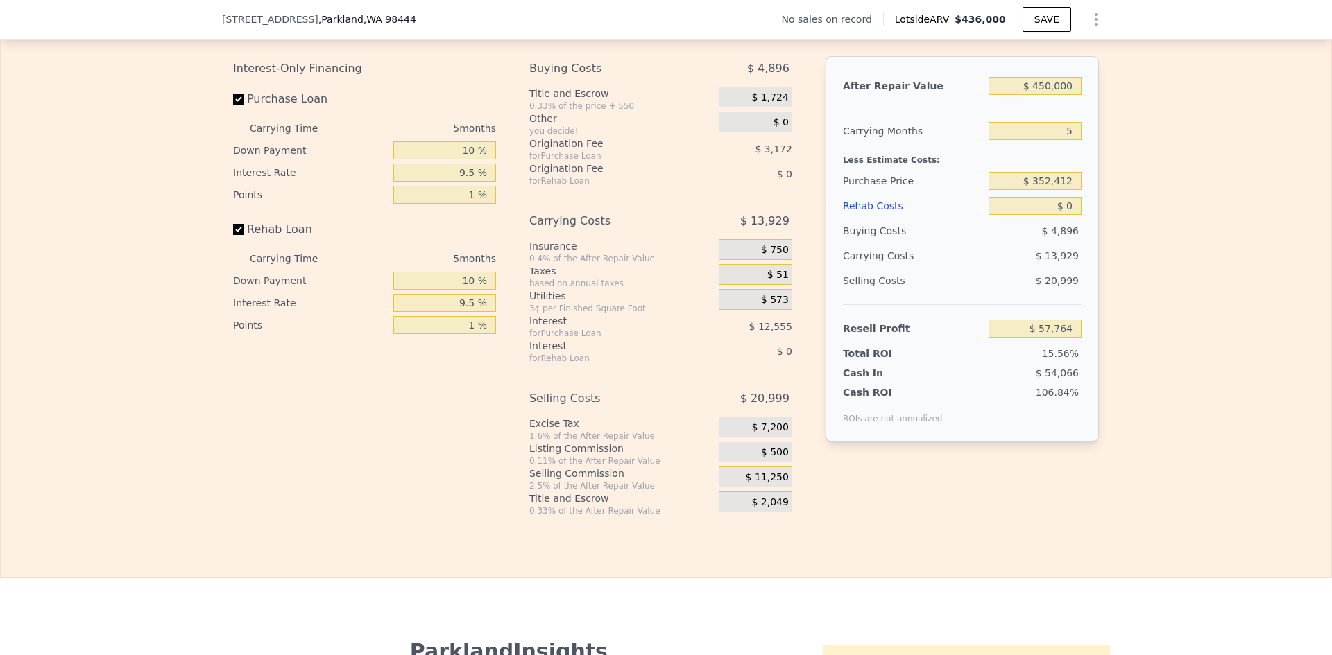
scroll to position [1873, 0]
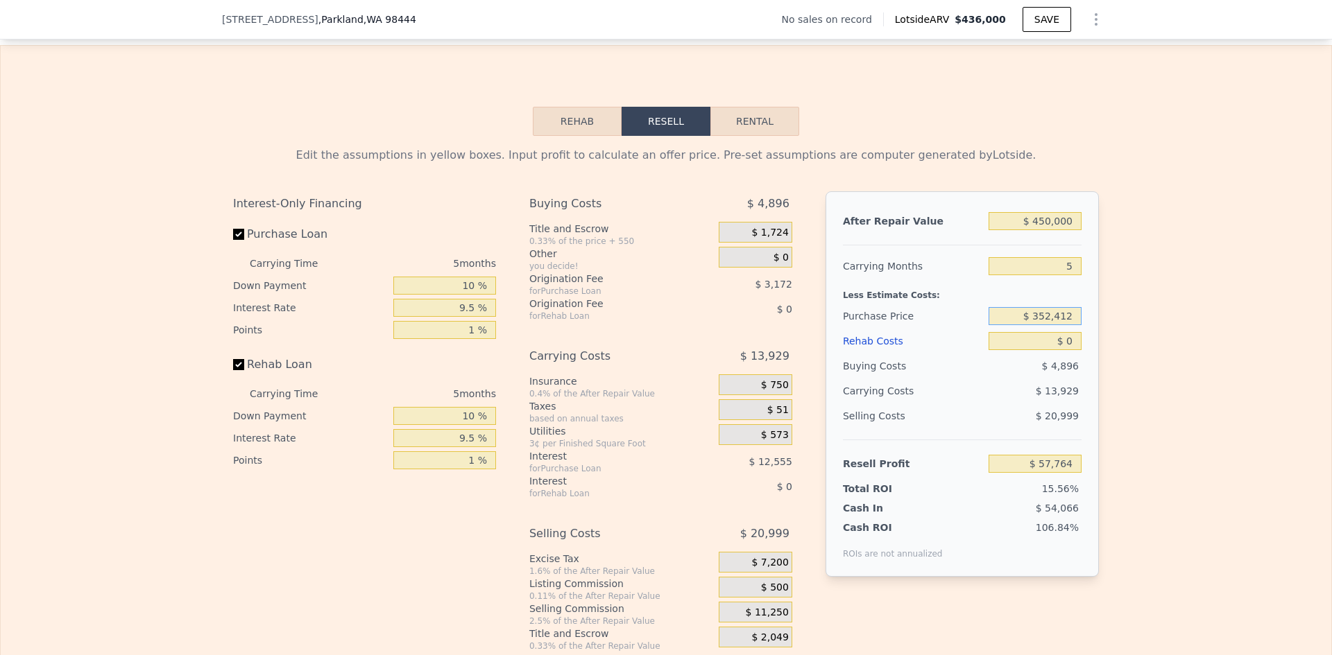
click at [1042, 325] on input "$ 352,412" at bounding box center [1034, 316] width 93 height 18
type input "$ 220,000"
click at [1090, 346] on div "After Repair Value $ 450,000 Carrying Months 5 Less Estimate Costs: Purchase Pr…" at bounding box center [961, 384] width 273 height 386
type input "$ 196,524"
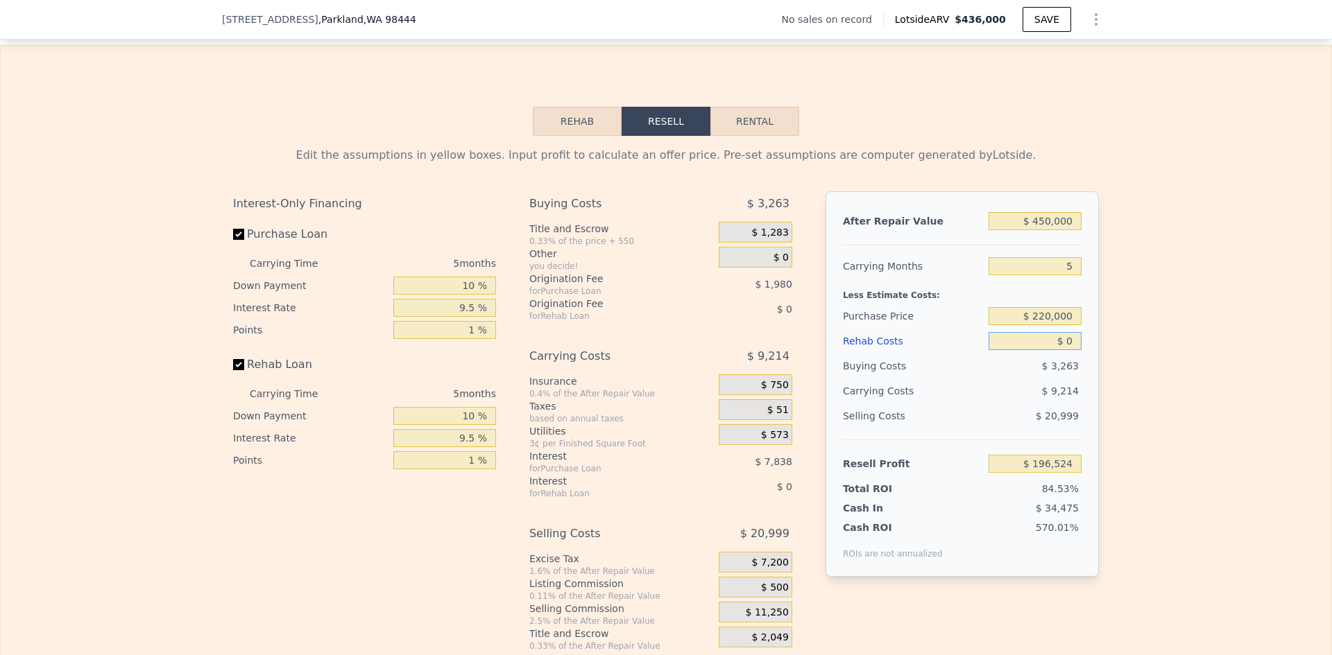
click at [1066, 350] on input "$ 0" at bounding box center [1034, 341] width 93 height 18
type input "$ 1"
type input "$ 196,523"
type input "$ 12"
type input "$ 196,512"
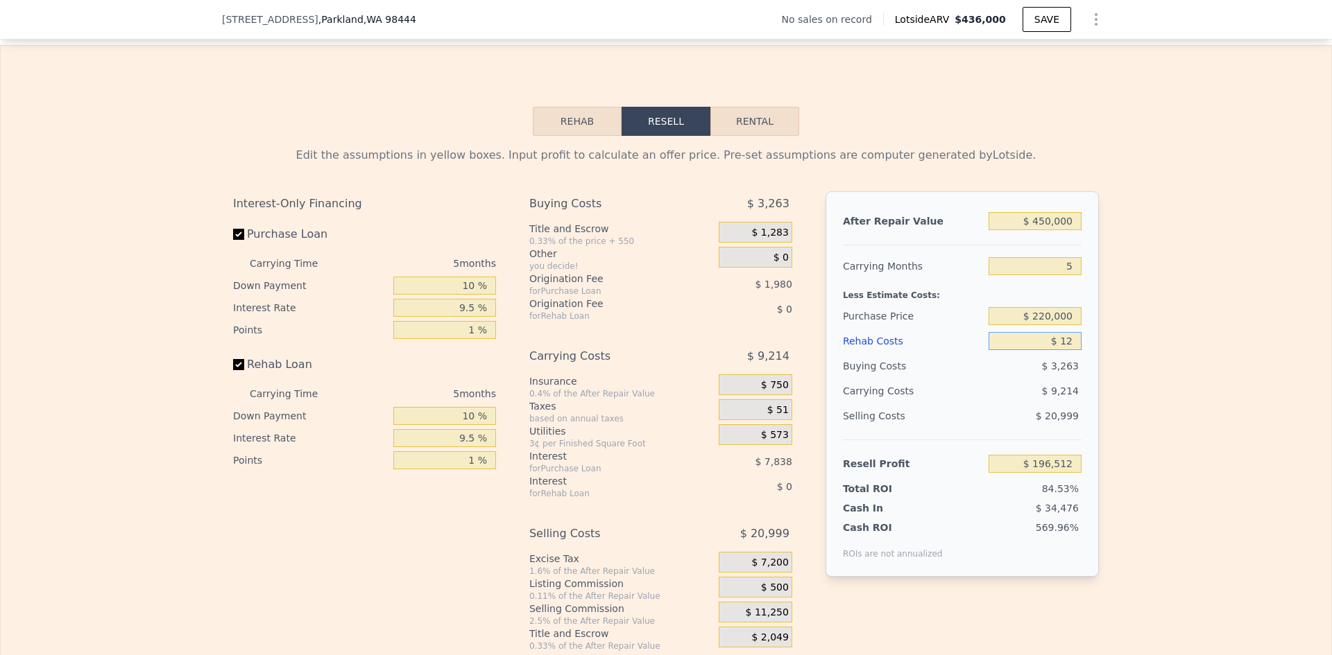
type input "$ 120"
type input "$ 196,398"
type input "$ 12,000"
type input "$ 183,986"
type input "$ 120,000"
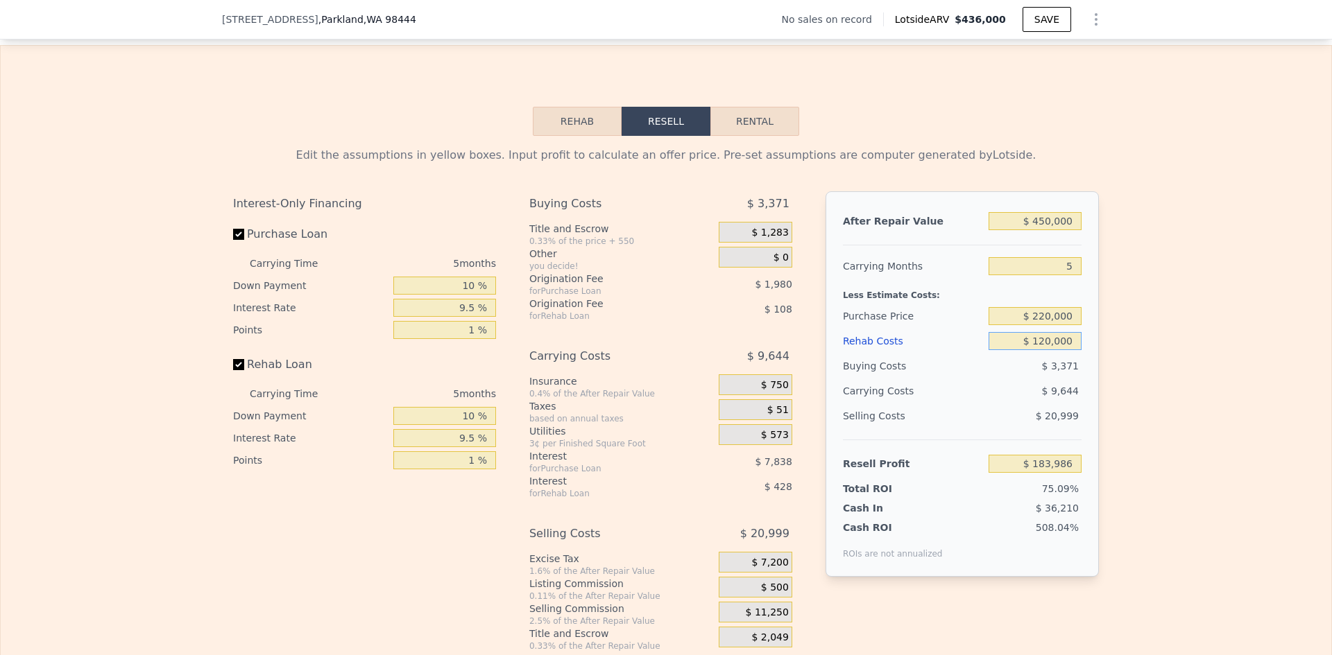
type input "$ 71,169"
type input "$ 120,000"
click at [1124, 362] on div "Edit the assumptions in yellow boxes. Input profit to calculate an offer price.…" at bounding box center [666, 394] width 1330 height 516
click at [1140, 346] on div "Edit the assumptions in yellow boxes. Input profit to calculate an offer price.…" at bounding box center [666, 394] width 1330 height 516
click at [1155, 267] on div "Edit the assumptions in yellow boxes. Input profit to calculate an offer price.…" at bounding box center [666, 394] width 1330 height 516
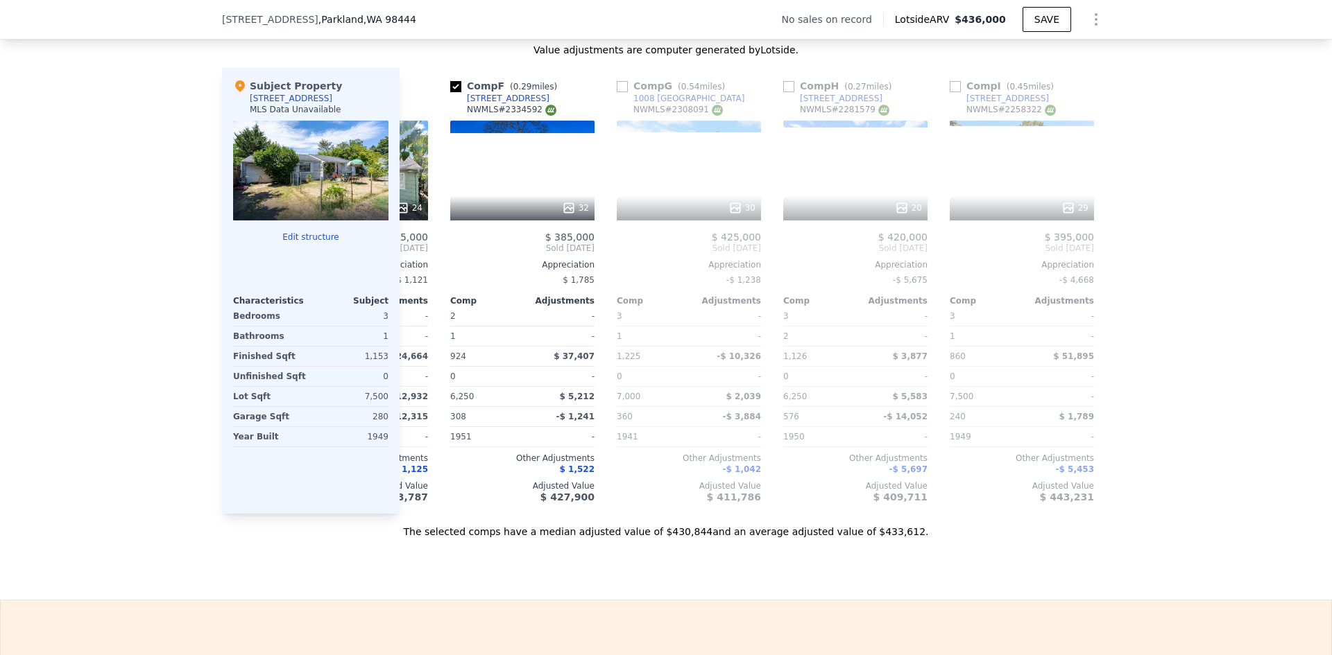
scroll to position [0, 805]
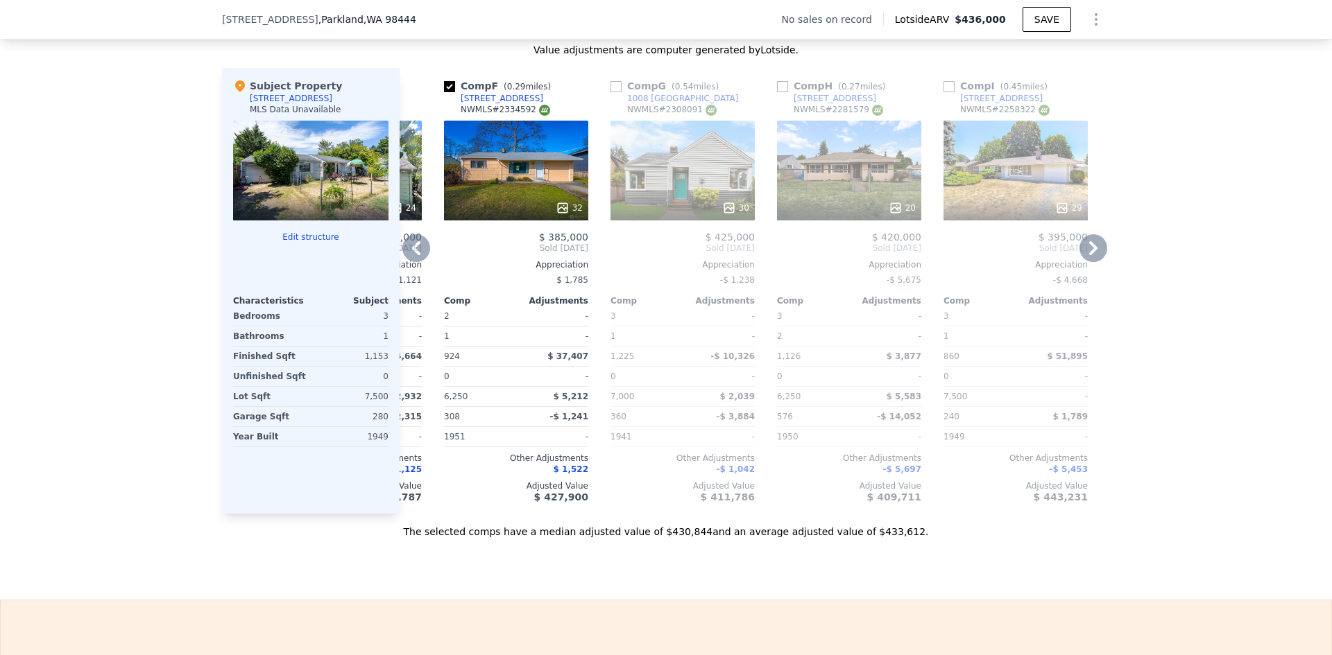
click at [854, 193] on div "20" at bounding box center [849, 171] width 144 height 100
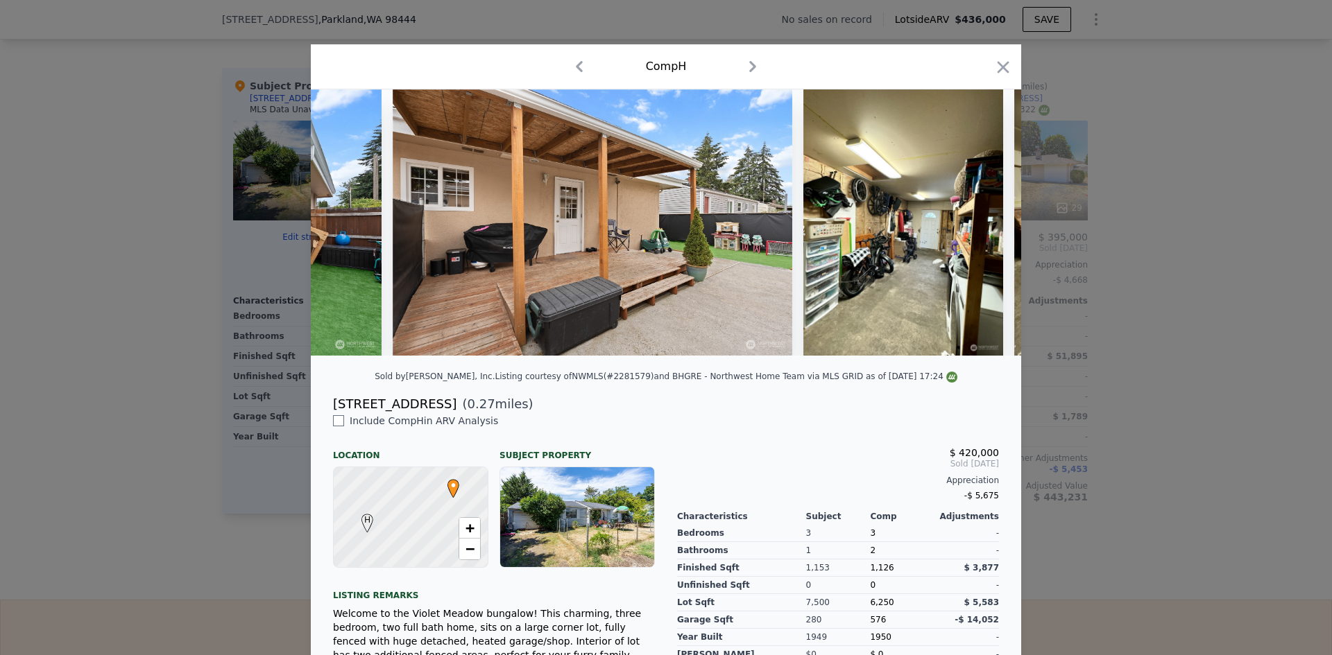
scroll to position [0, 6908]
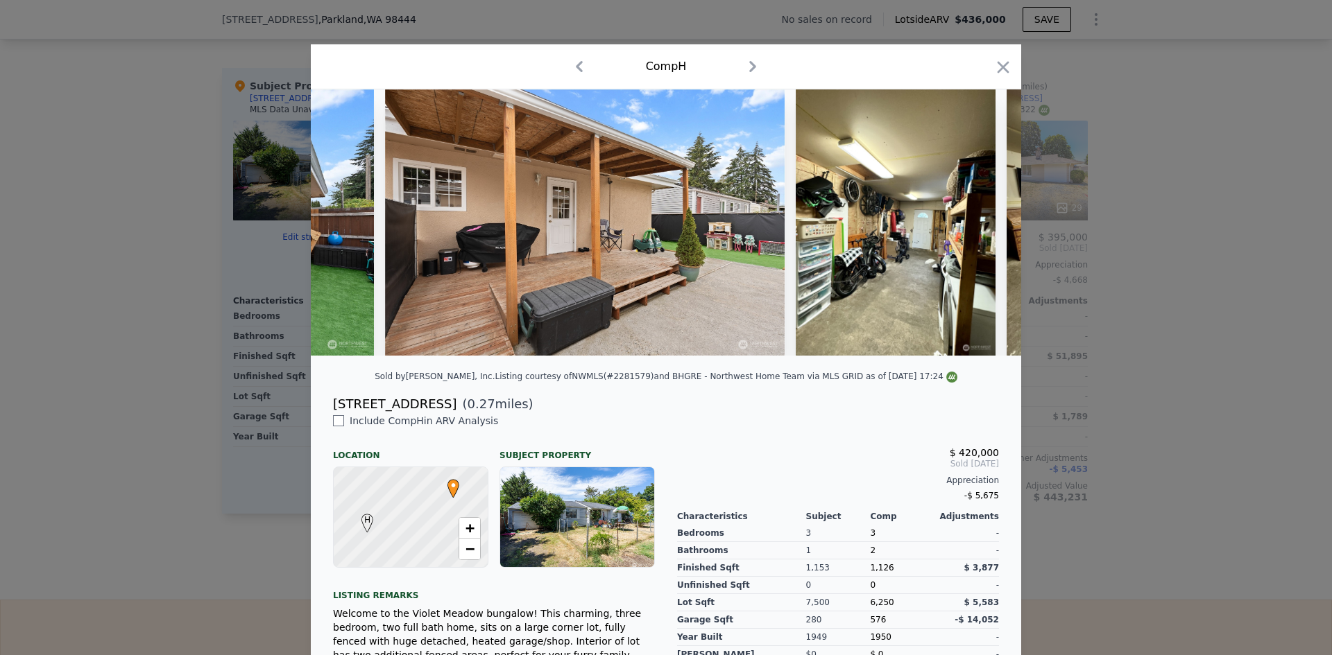
click at [1223, 353] on div at bounding box center [666, 327] width 1332 height 655
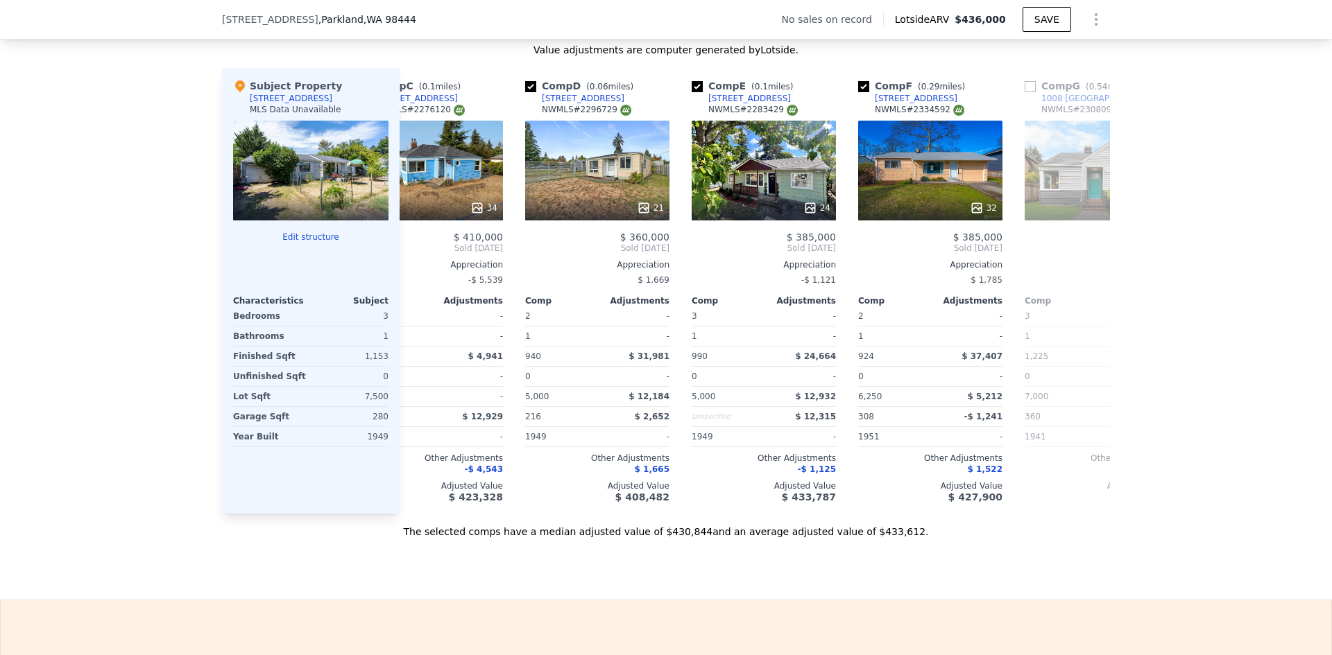
scroll to position [0, 309]
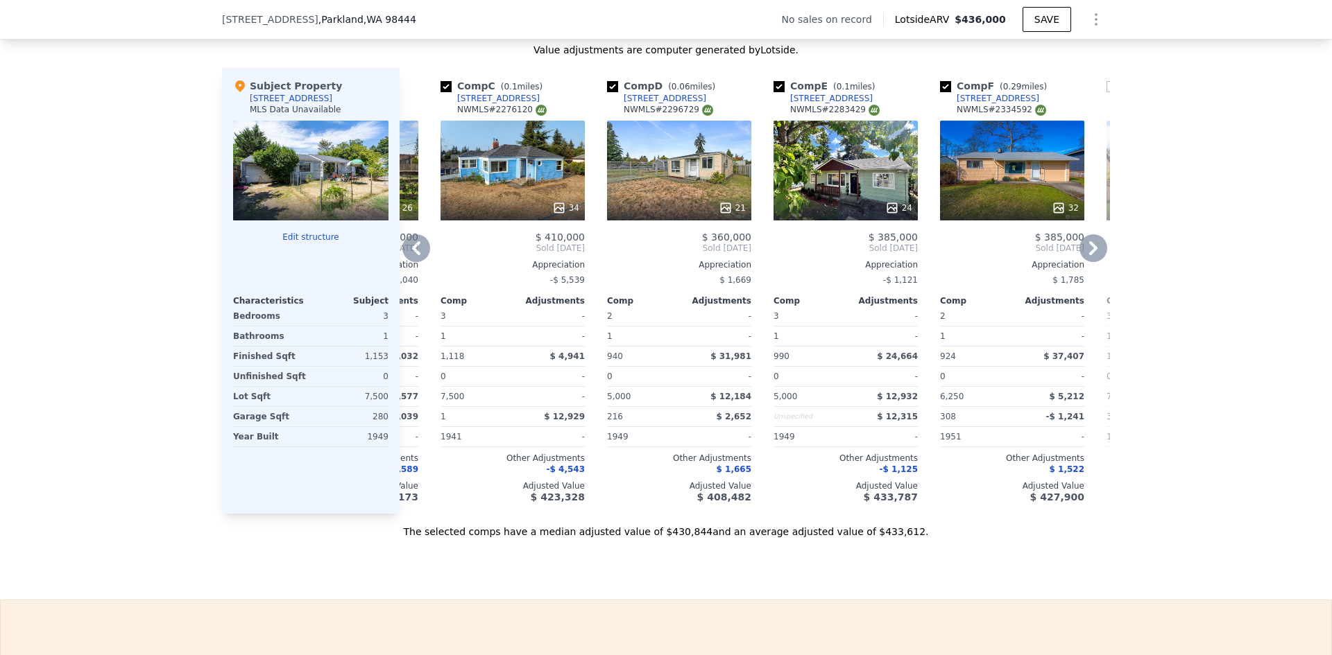
click at [669, 205] on div "21" at bounding box center [679, 171] width 144 height 100
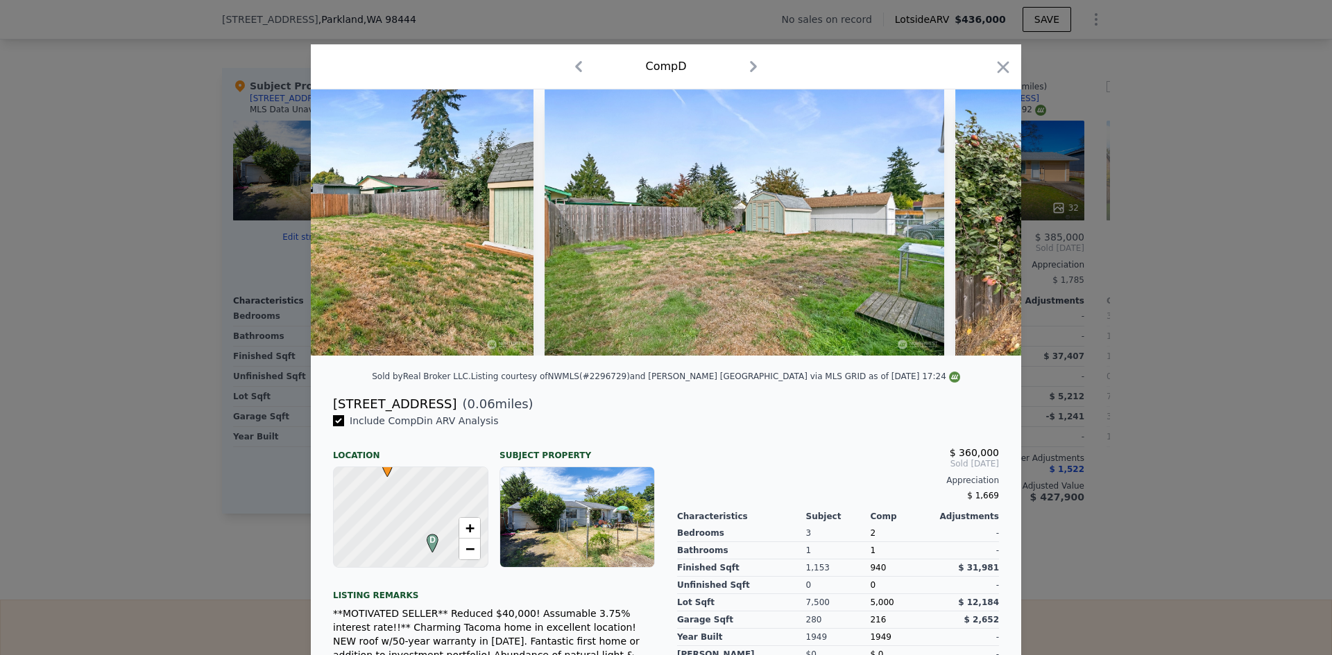
scroll to position [0, 7281]
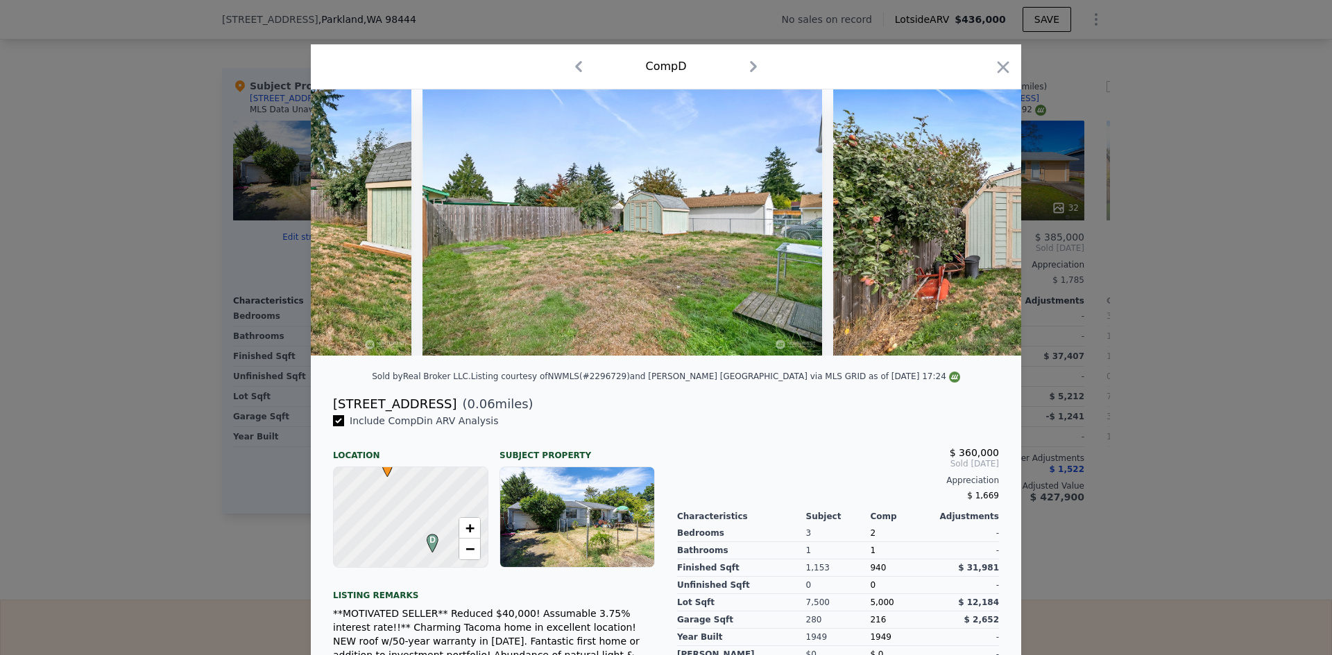
click at [1189, 393] on div at bounding box center [666, 327] width 1332 height 655
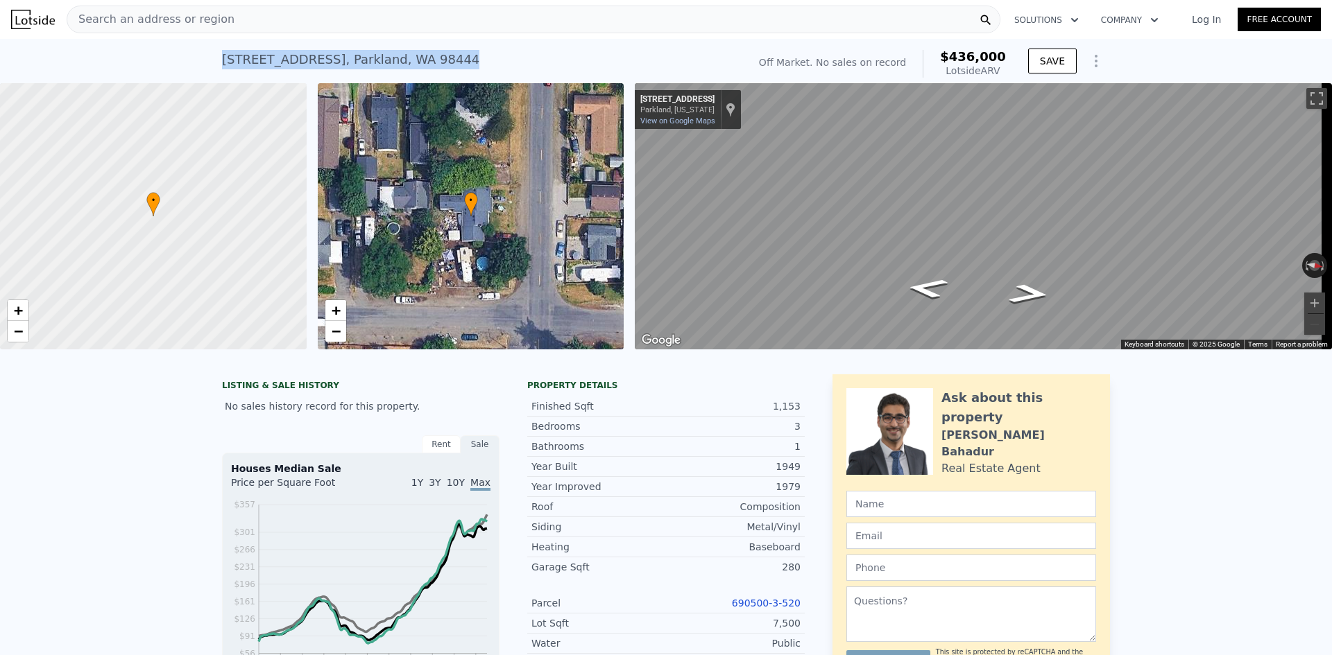
drag, startPoint x: 461, startPoint y: 62, endPoint x: 218, endPoint y: 58, distance: 242.8
click at [222, 58] on div "[STREET_ADDRESS] No sales on record (~ARV $436k )" at bounding box center [482, 63] width 520 height 39
type input "$ 436,000"
type input "$ 0"
type input "$ 30,001"
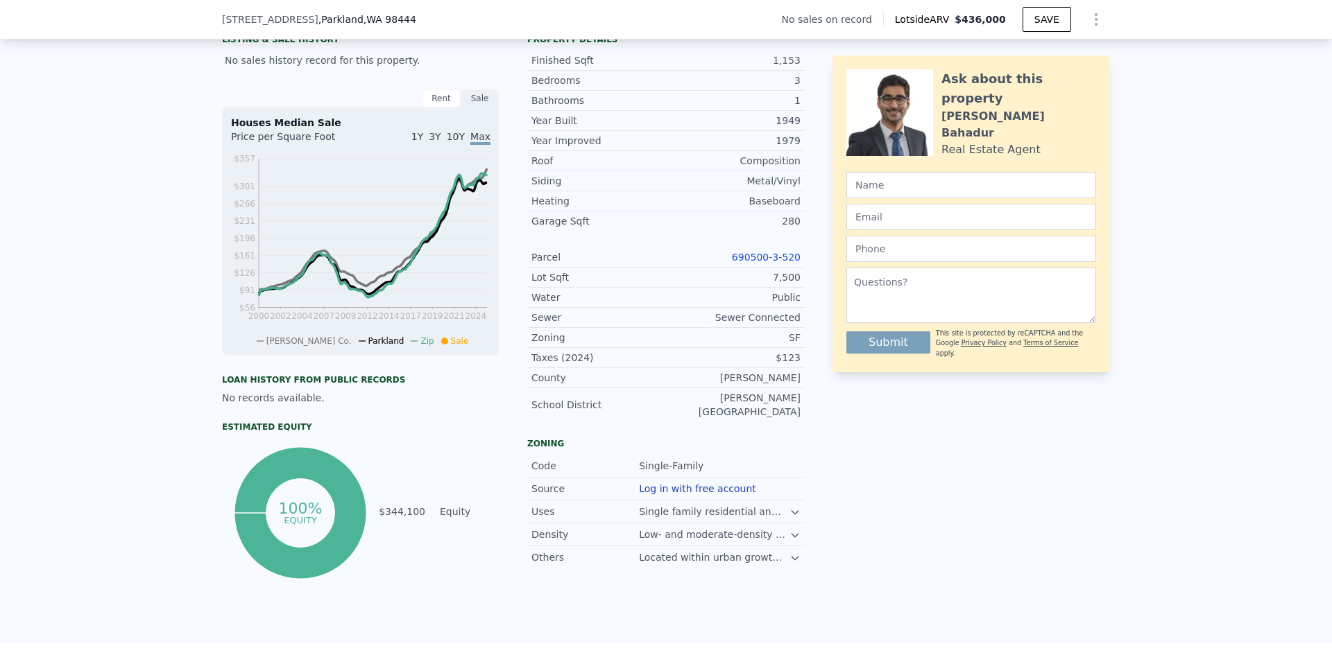
scroll to position [273, 0]
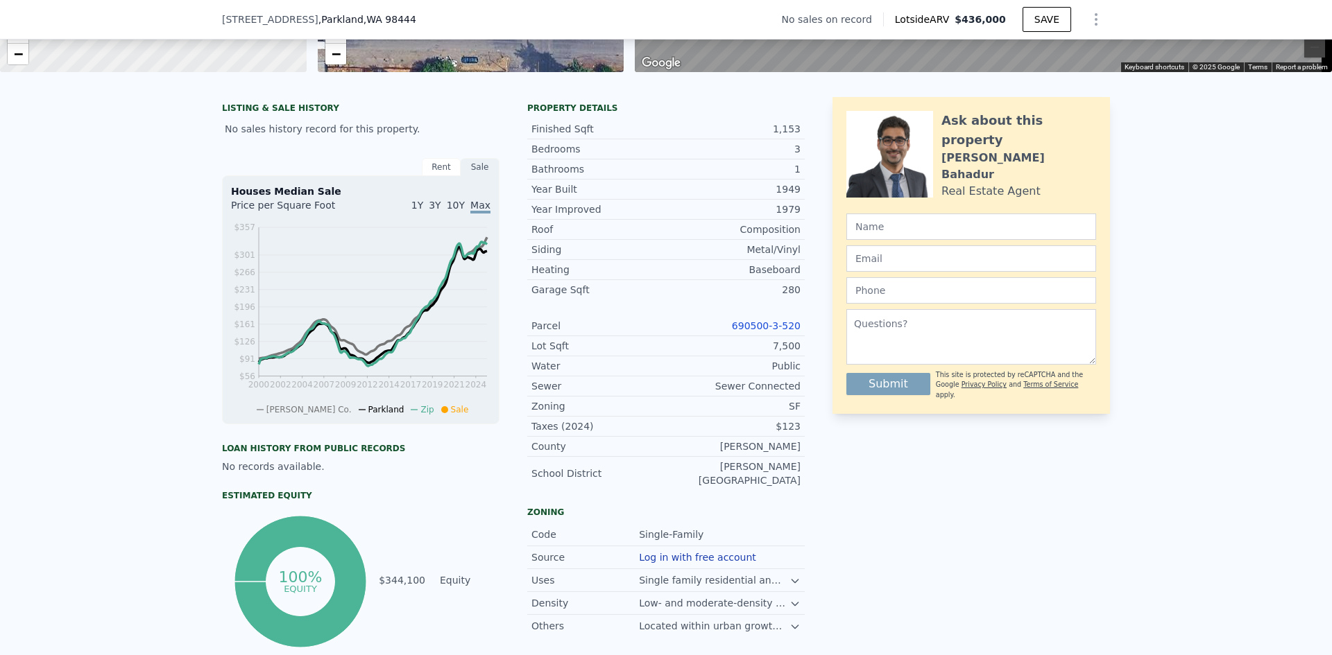
click at [767, 332] on link "690500-3-520" at bounding box center [766, 325] width 69 height 11
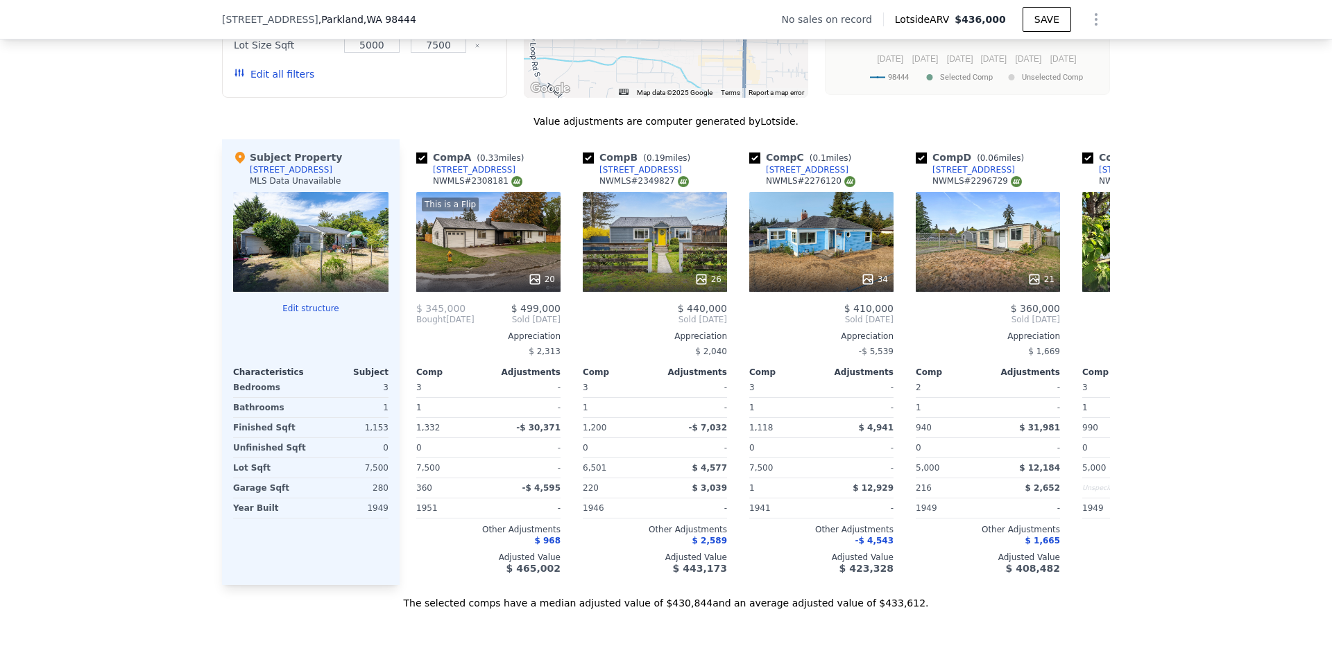
scroll to position [1244, 0]
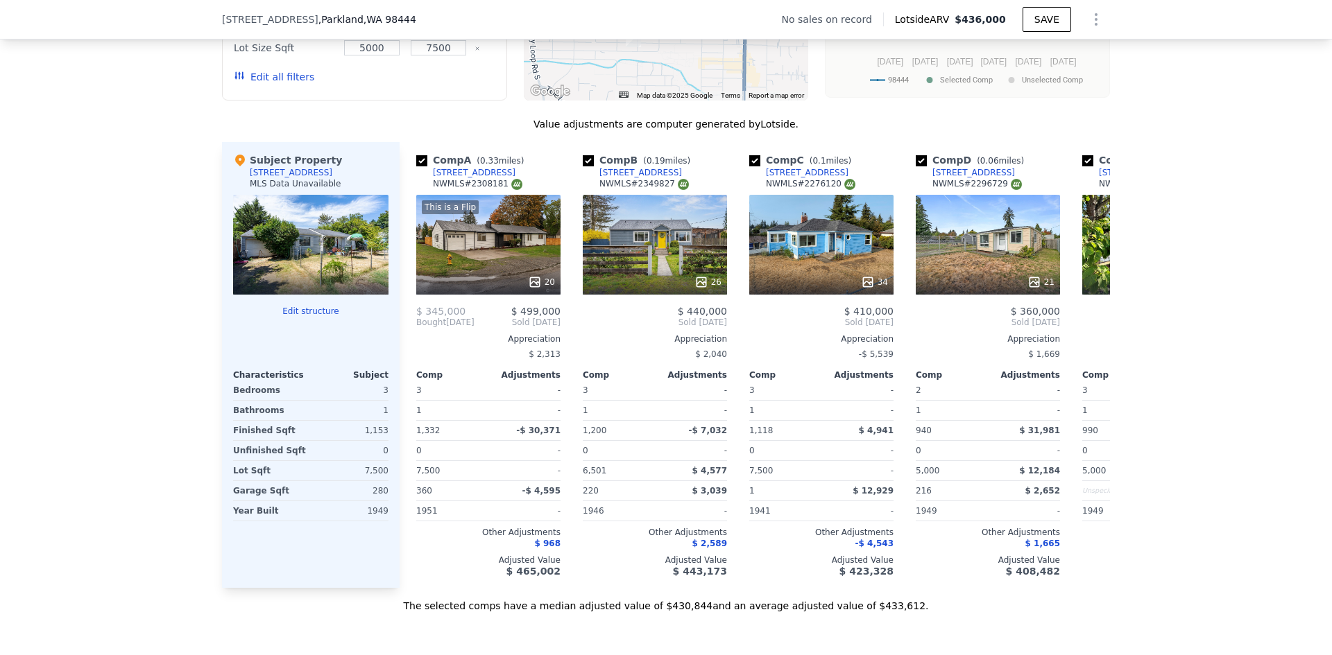
click at [1273, 330] on div "We found 12 sales that match your search Filters Map Prices Modify Comp Filters…" at bounding box center [666, 222] width 1332 height 782
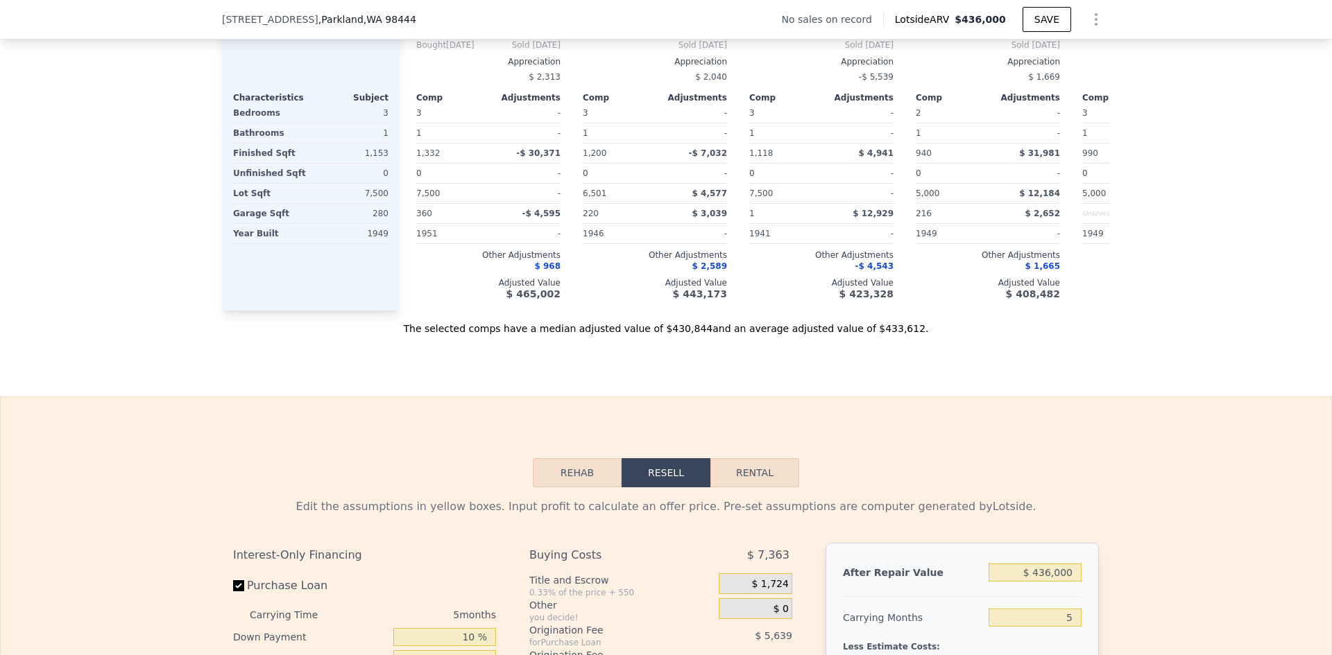
scroll to position [1313, 0]
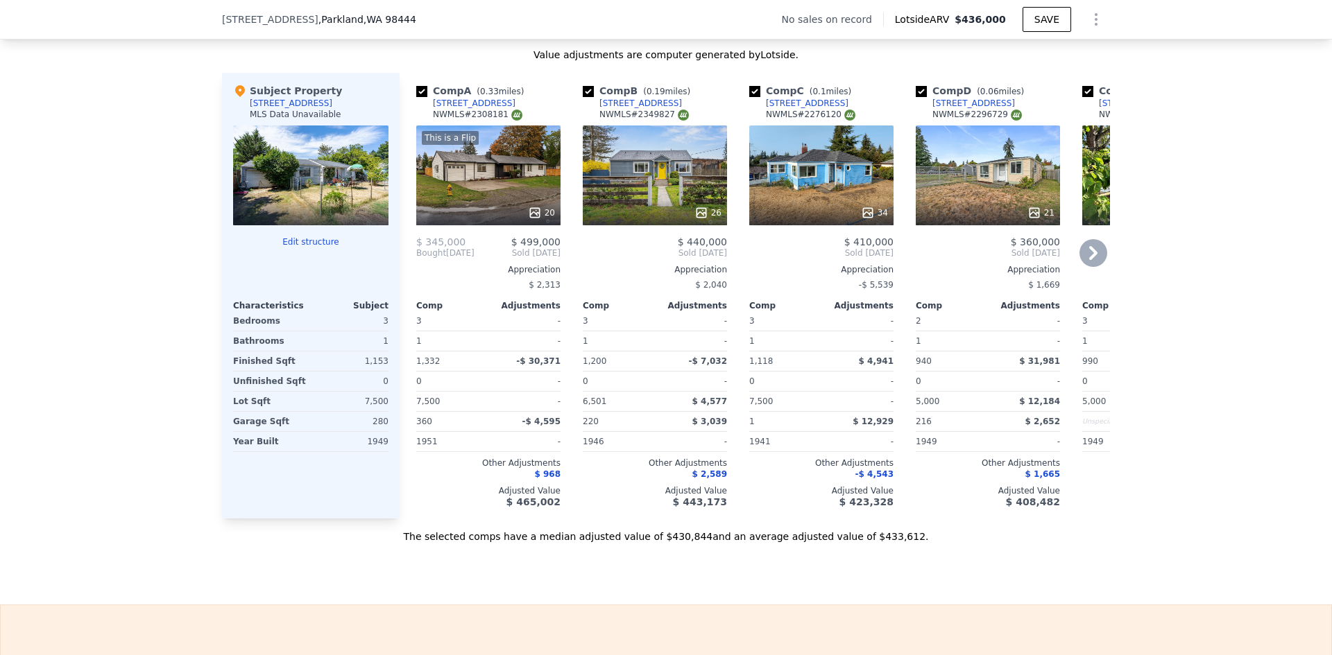
click at [642, 175] on div "26" at bounding box center [655, 176] width 144 height 100
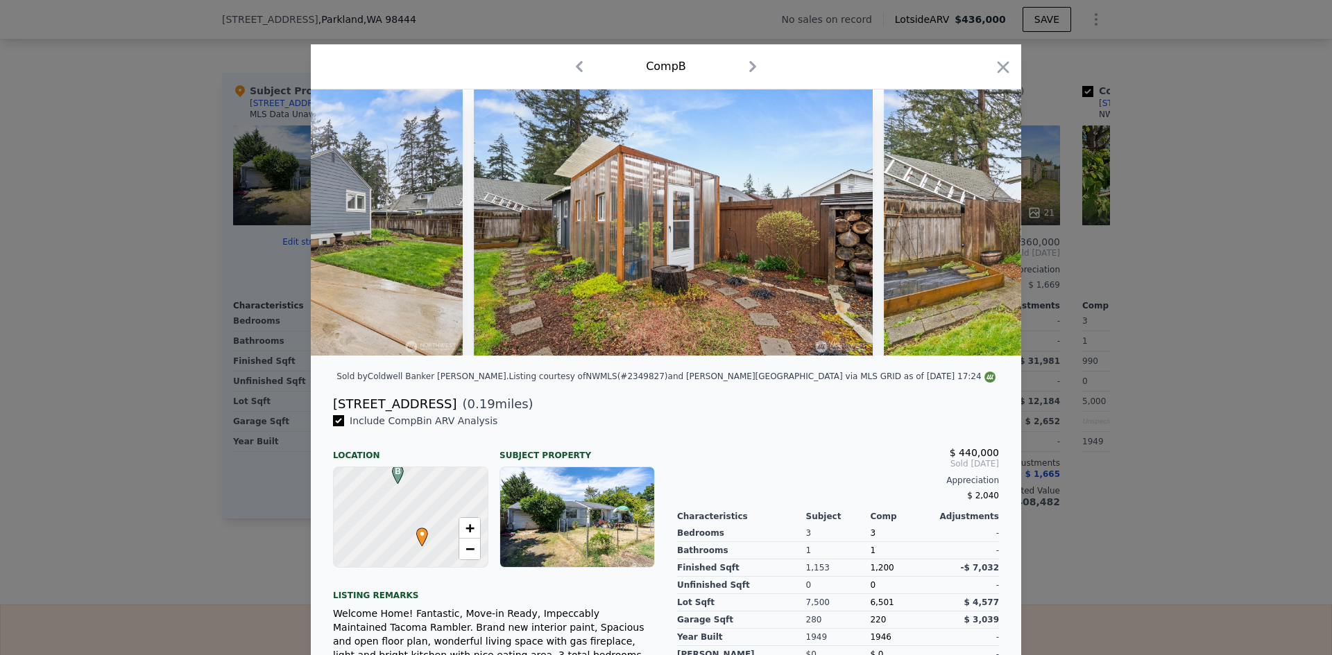
scroll to position [0, 8665]
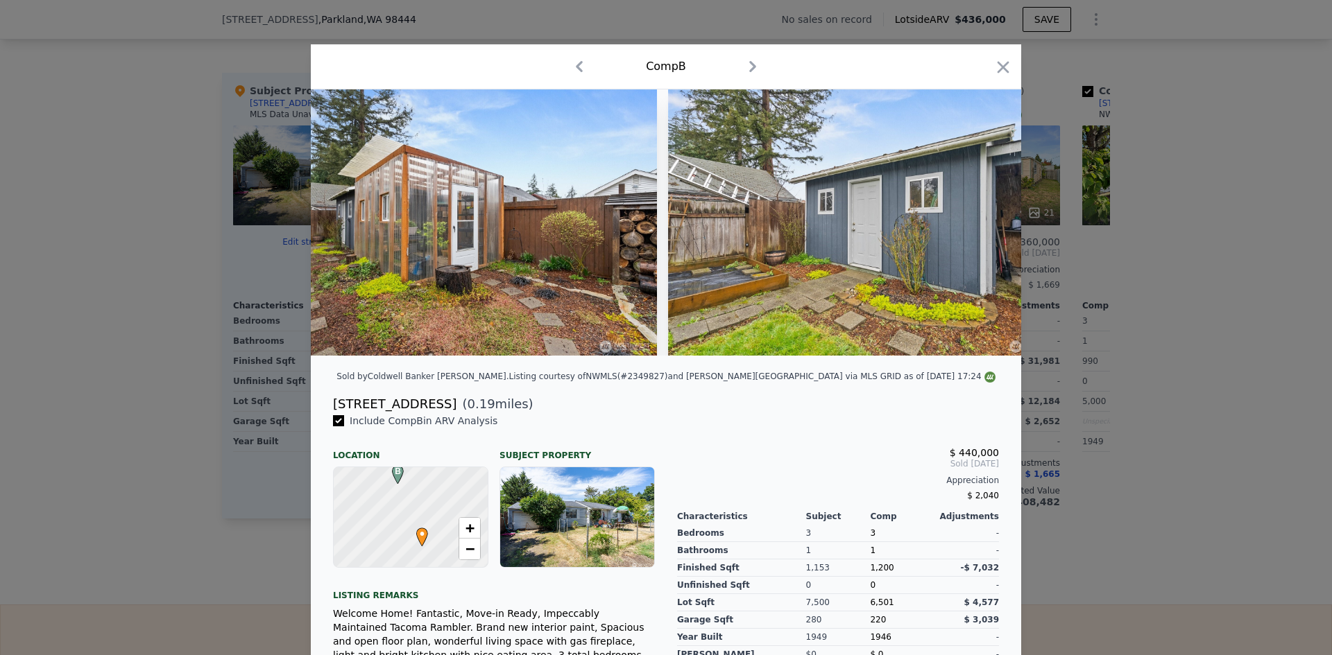
click at [1161, 375] on div at bounding box center [666, 327] width 1332 height 655
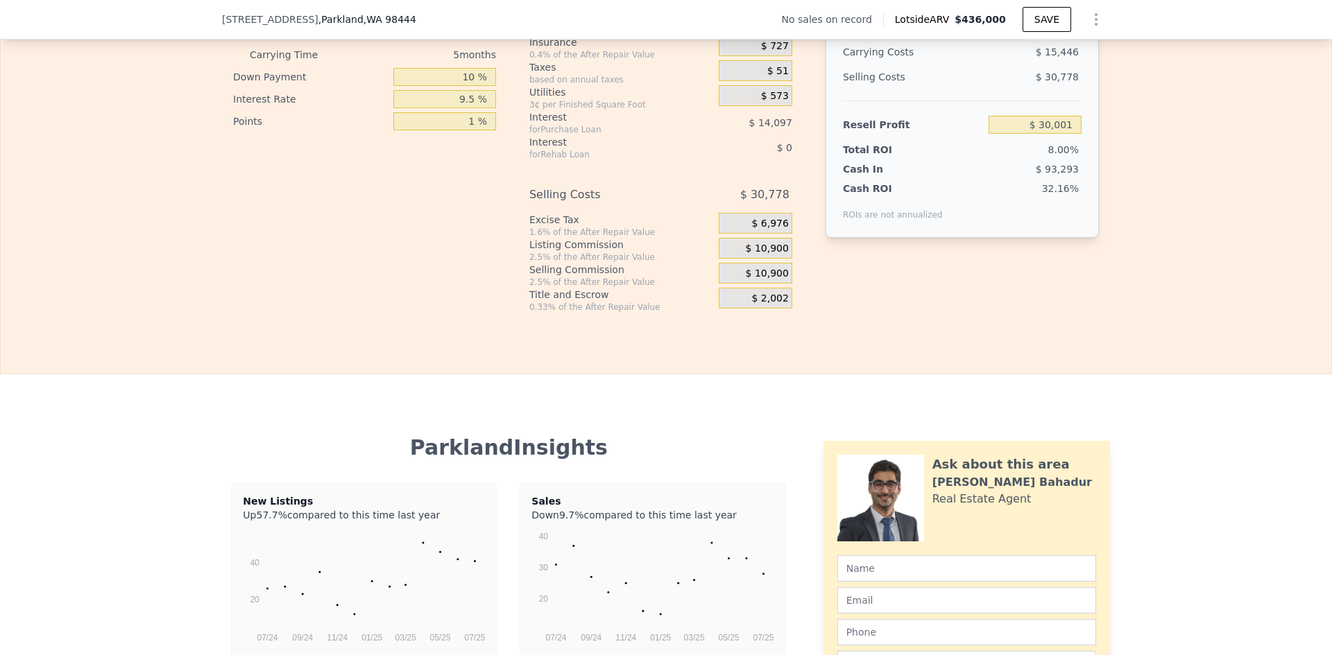
scroll to position [2006, 0]
